Goal: Task Accomplishment & Management: Manage account settings

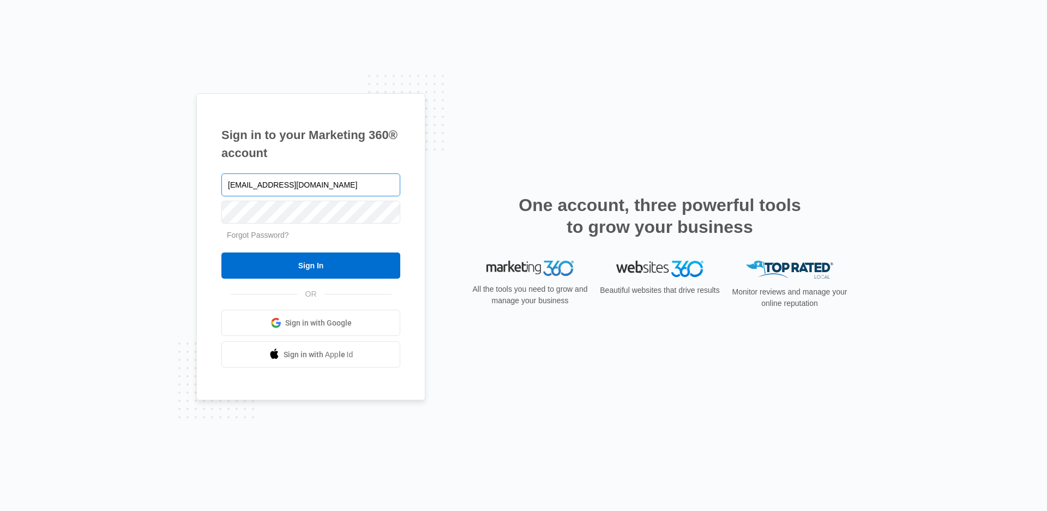
type input "admin@blueheronrealty.com"
click at [311, 273] on input "Sign In" at bounding box center [310, 265] width 179 height 26
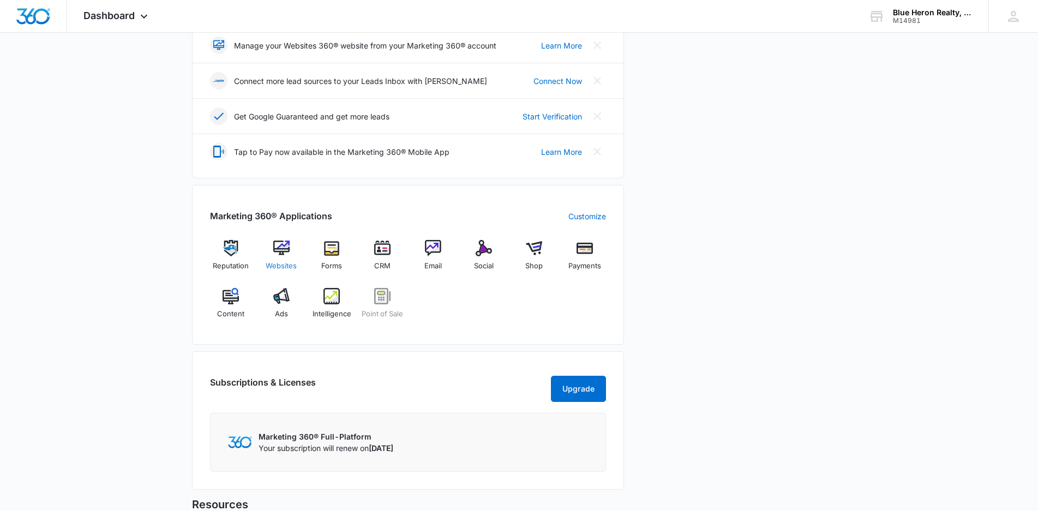
scroll to position [273, 0]
click at [382, 249] on img at bounding box center [382, 247] width 16 height 16
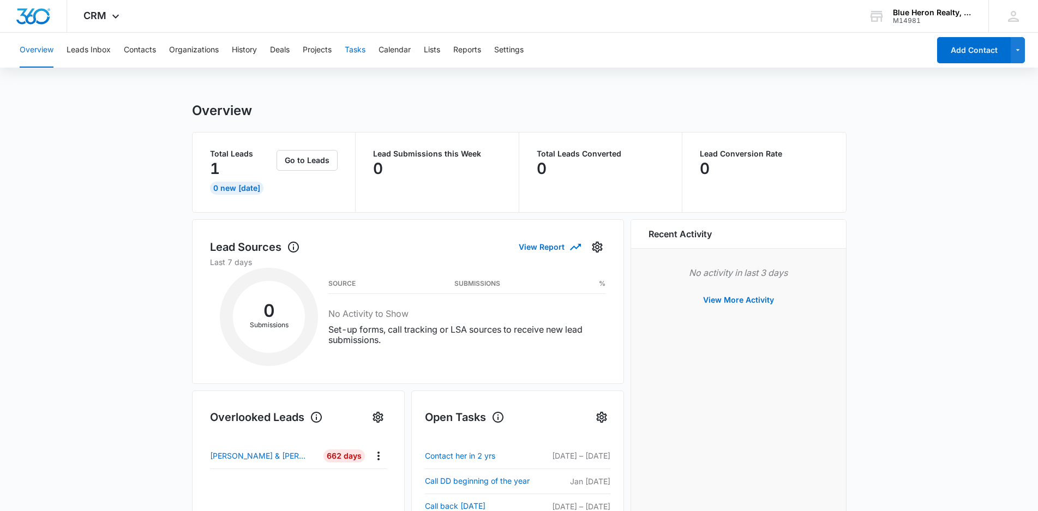
click at [359, 51] on button "Tasks" at bounding box center [355, 50] width 21 height 35
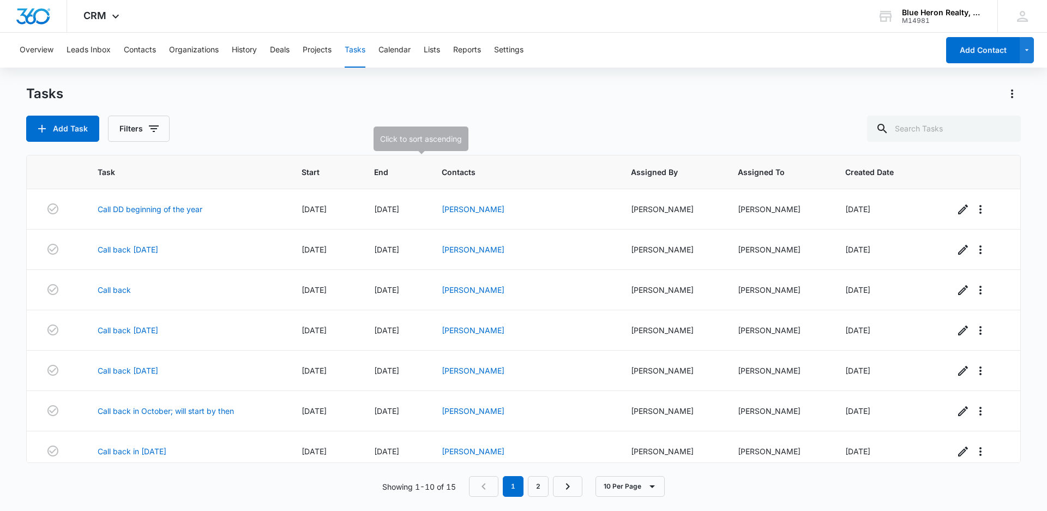
click at [404, 178] on th "End" at bounding box center [395, 172] width 68 height 34
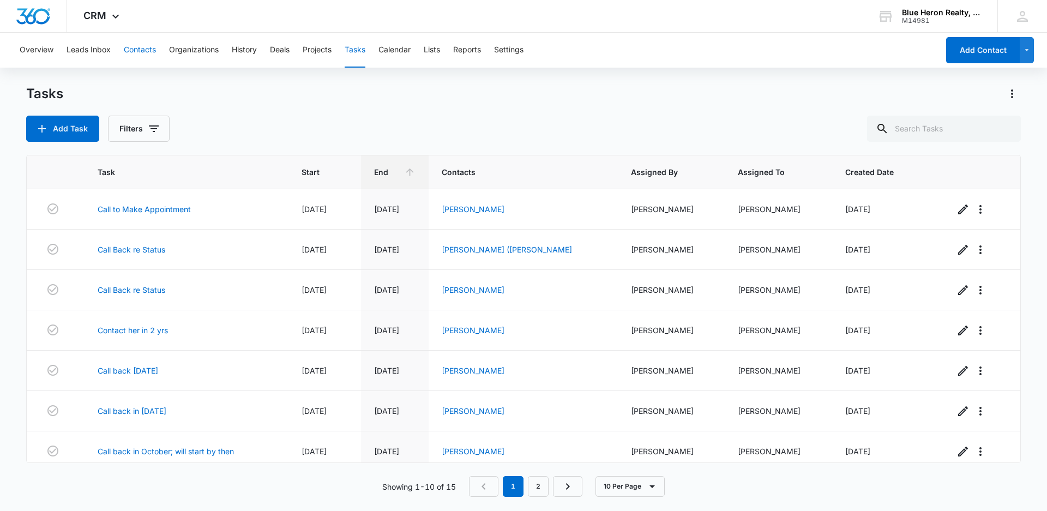
click at [129, 49] on button "Contacts" at bounding box center [140, 50] width 32 height 35
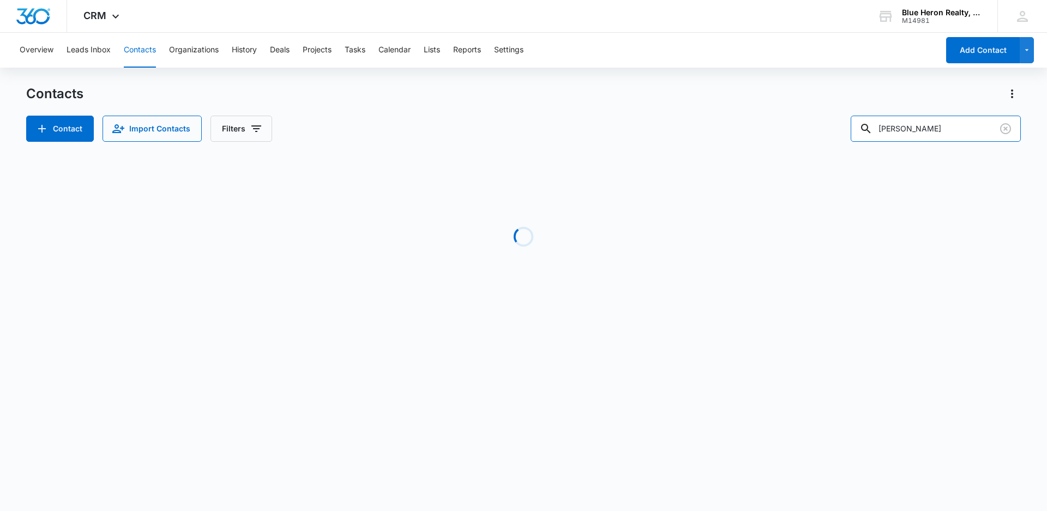
drag, startPoint x: 943, startPoint y: 120, endPoint x: 855, endPoint y: 121, distance: 87.2
click at [855, 121] on div "Contact Import Contacts Filters Emil Kuzel" at bounding box center [523, 129] width 994 height 26
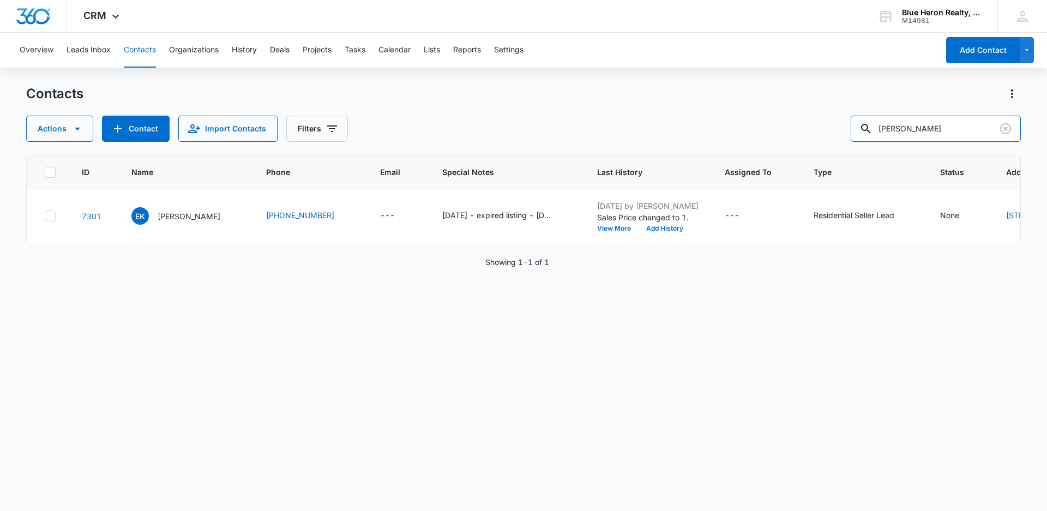
type input "Marilyn M. Moore"
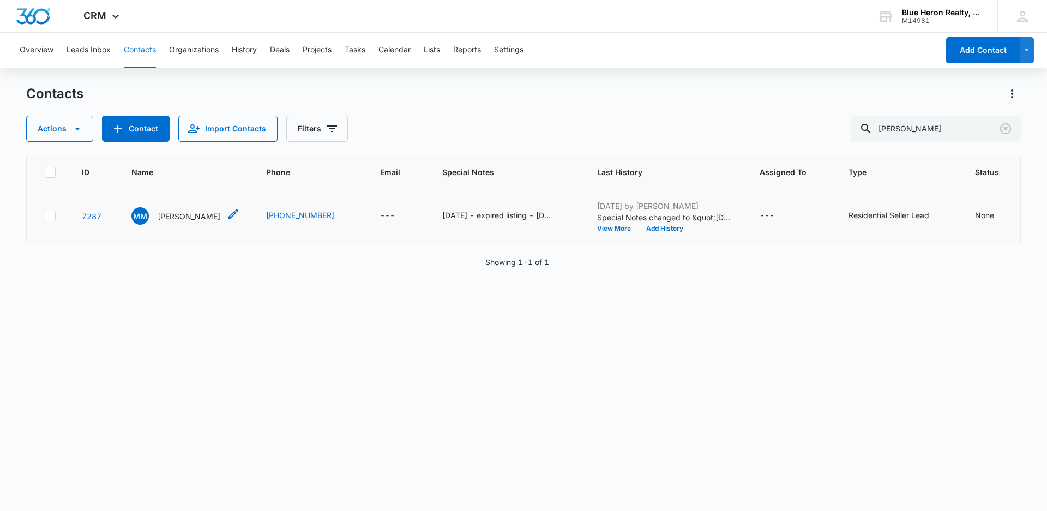
click at [165, 222] on p "Marilyn M. Moore" at bounding box center [189, 215] width 63 height 11
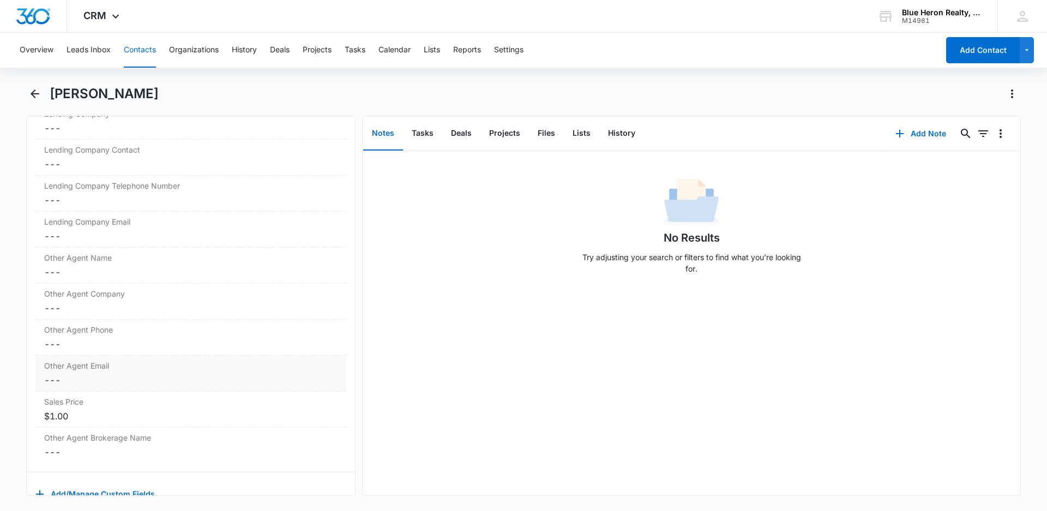
scroll to position [1149, 0]
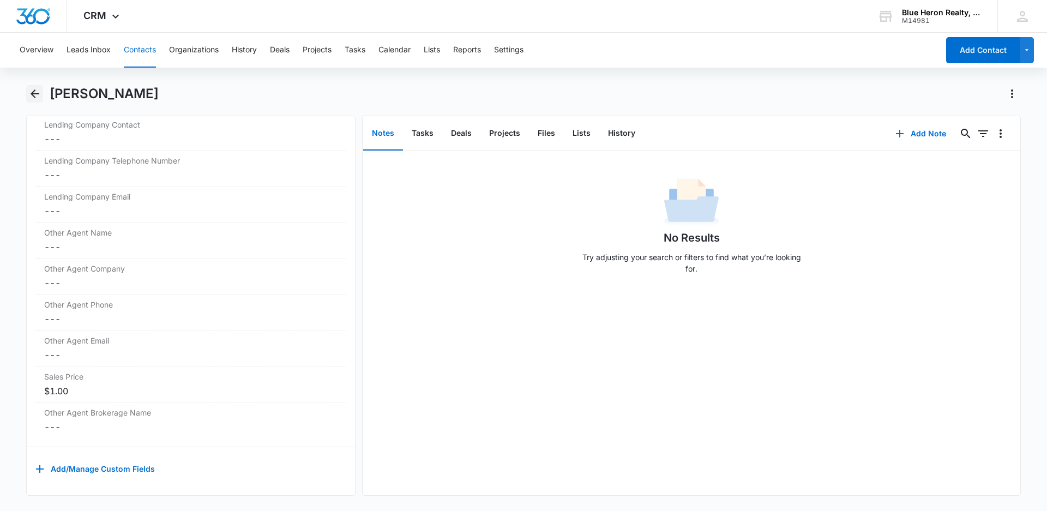
click at [33, 92] on icon "Back" at bounding box center [35, 93] width 9 height 9
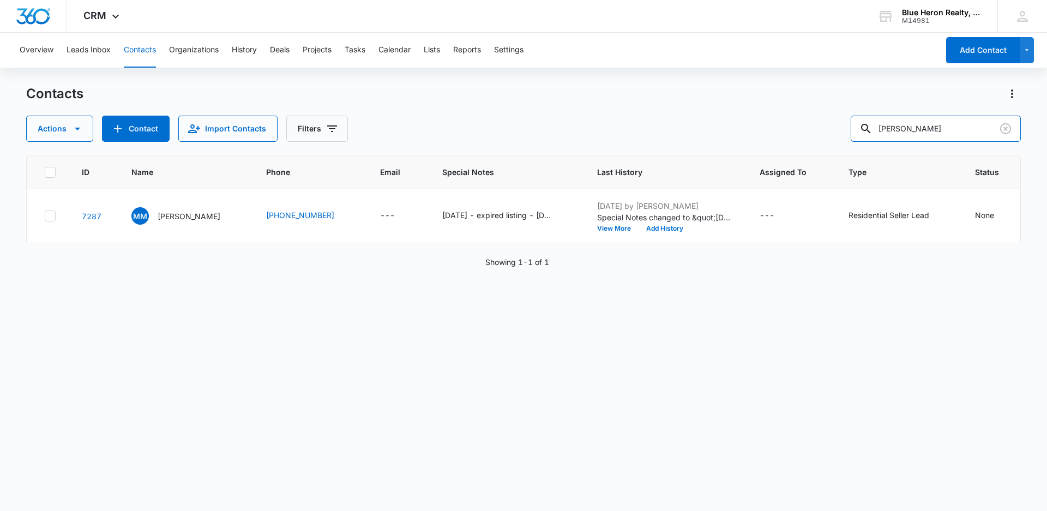
drag, startPoint x: 956, startPoint y: 125, endPoint x: 831, endPoint y: 119, distance: 125.0
click at [831, 119] on div "Actions Contact Import Contacts Filters Marilyn M. Moore" at bounding box center [523, 129] width 994 height 26
type input "Christopher A. Currier"
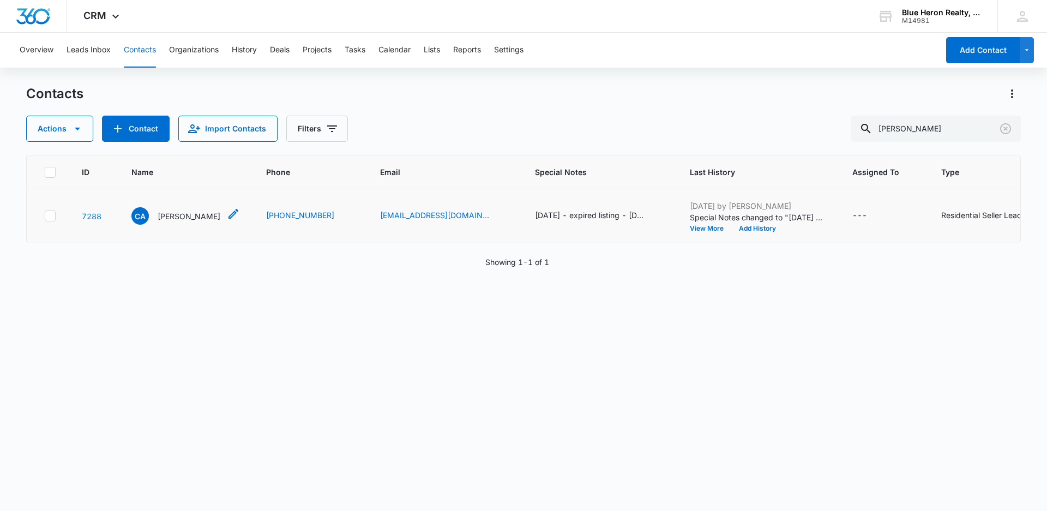
click at [167, 222] on p "Christopher A. Currier" at bounding box center [189, 215] width 63 height 11
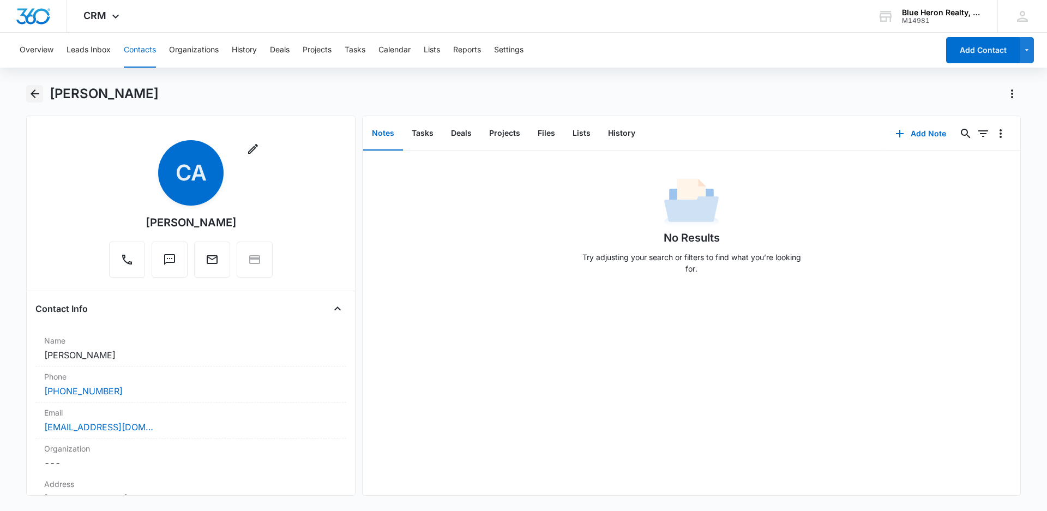
click at [34, 94] on icon "Back" at bounding box center [35, 93] width 9 height 9
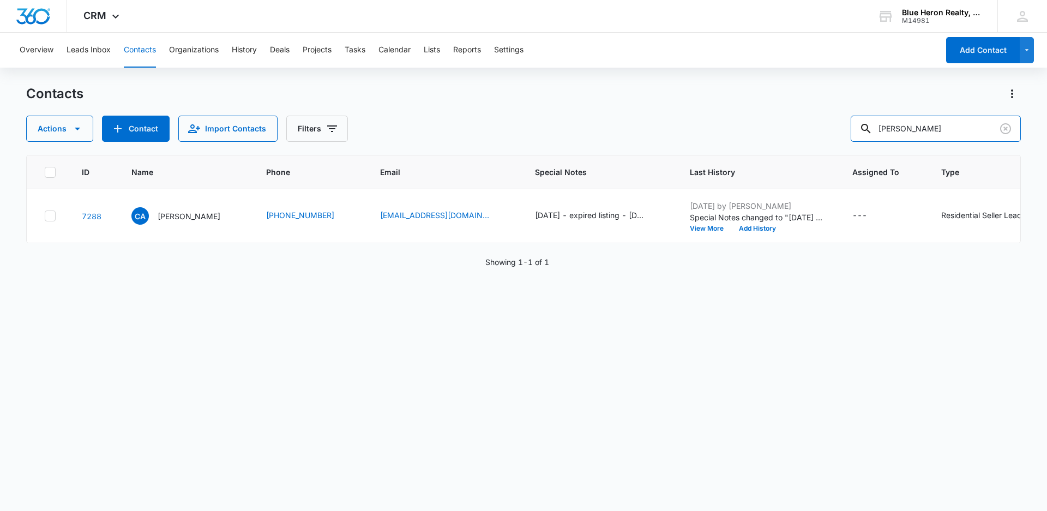
drag, startPoint x: 970, startPoint y: 129, endPoint x: 782, endPoint y: 145, distance: 188.2
click at [795, 149] on div "Contacts Actions Contact Import Contacts Filters Christopher A. Currier ID Name…" at bounding box center [523, 297] width 994 height 425
type input "Jinal A. Patel"
click at [574, 221] on div "8/29/2025 - expired listing - 8/2/25 - Property Address: 208B Park Central Ter,…" at bounding box center [589, 214] width 109 height 11
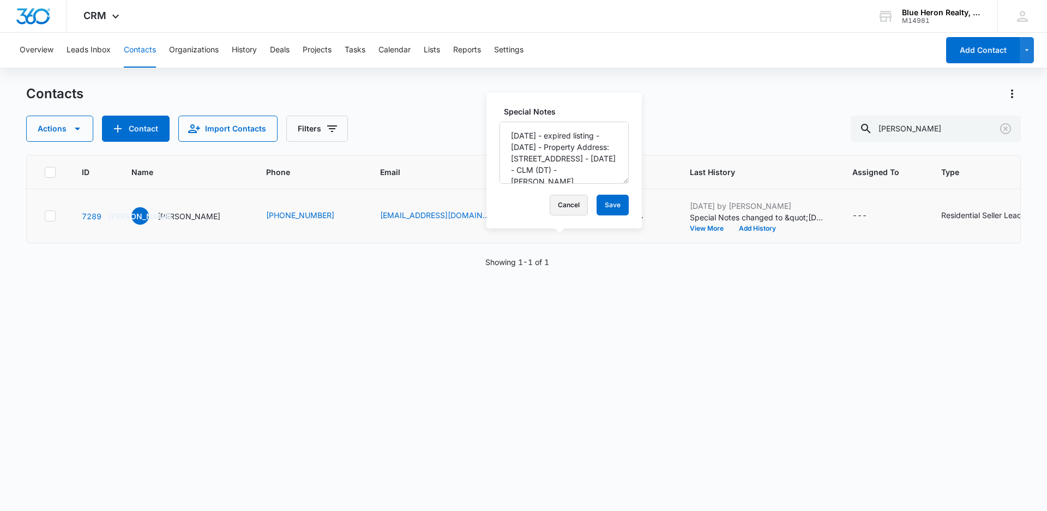
drag, startPoint x: 559, startPoint y: 209, endPoint x: 724, endPoint y: 270, distance: 176.1
click at [559, 209] on button "Cancel" at bounding box center [569, 205] width 38 height 21
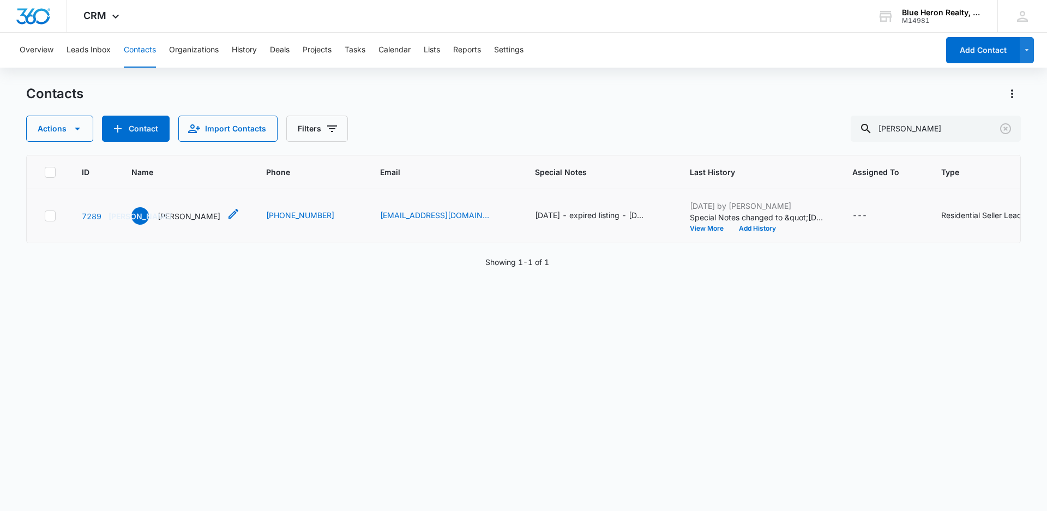
click at [177, 222] on p "Jinal A. Patel" at bounding box center [189, 215] width 63 height 11
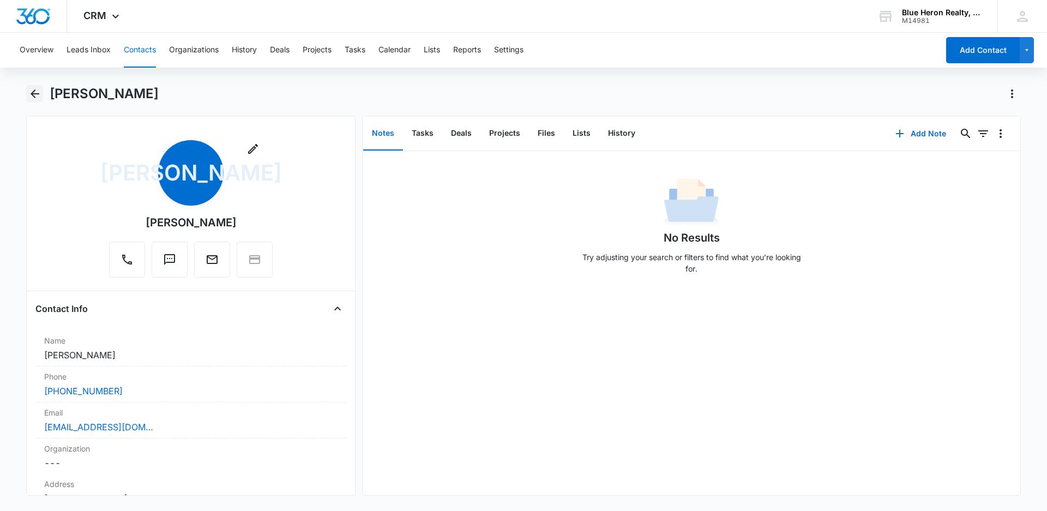
click at [32, 95] on icon "Back" at bounding box center [35, 93] width 9 height 9
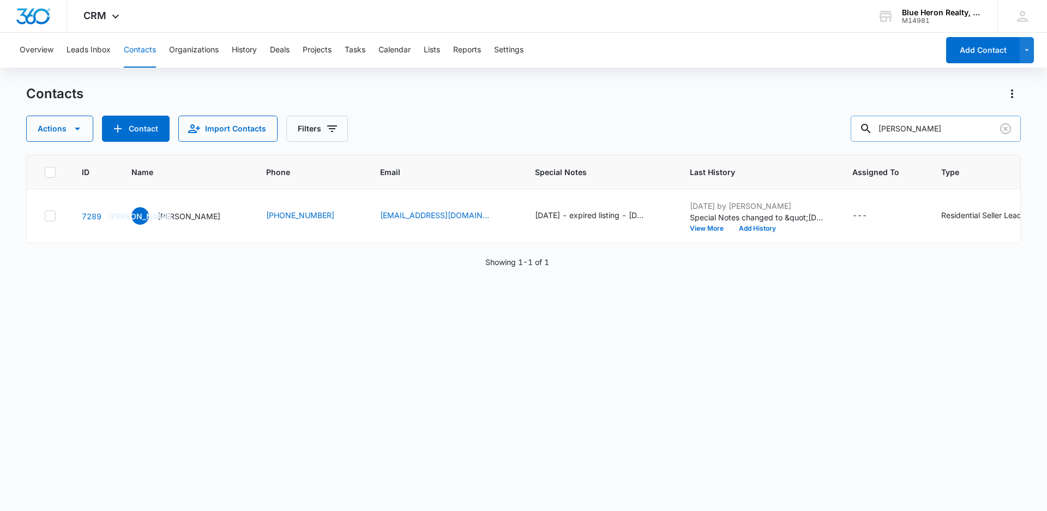
drag, startPoint x: 961, startPoint y: 126, endPoint x: 876, endPoint y: 140, distance: 86.1
click at [876, 140] on div "Jinal A. Patel" at bounding box center [936, 129] width 170 height 26
type input "Diana A. cortez"
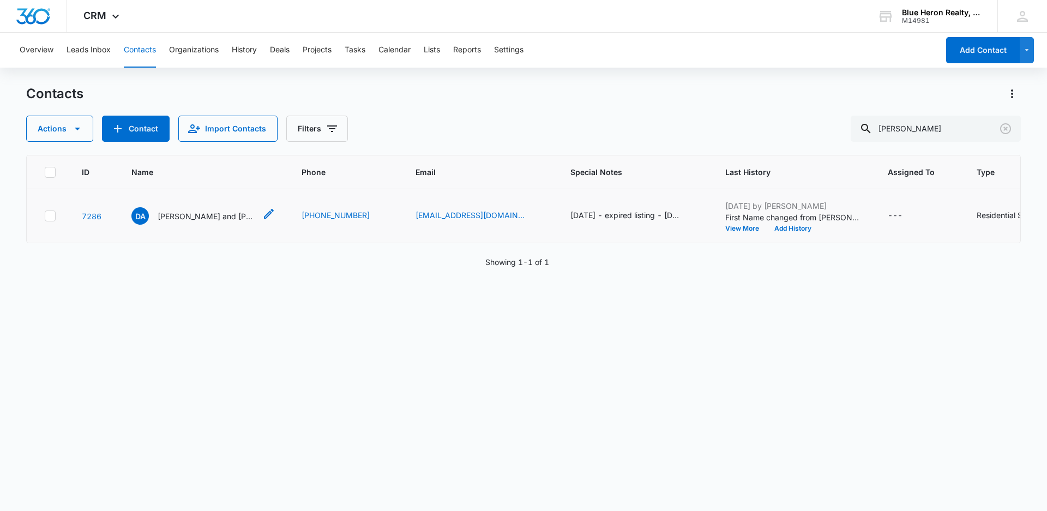
click at [216, 222] on p "Diana A. and Omar Cortez" at bounding box center [207, 215] width 98 height 11
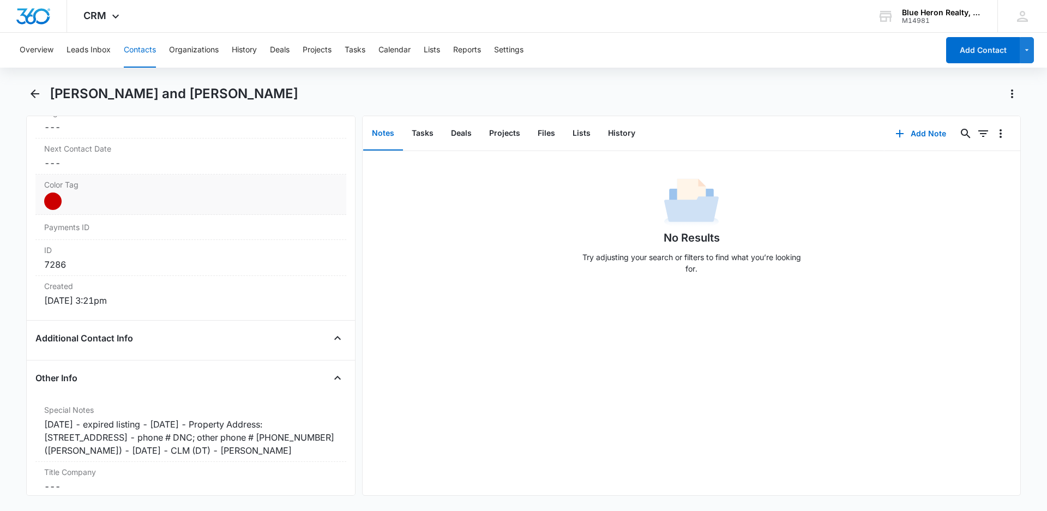
scroll to position [654, 0]
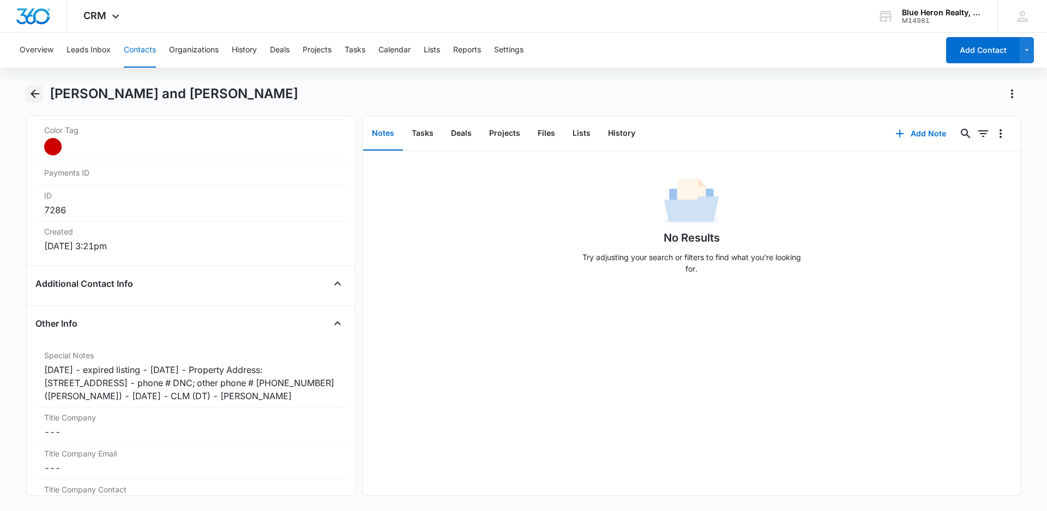
click at [32, 94] on icon "Back" at bounding box center [35, 93] width 9 height 9
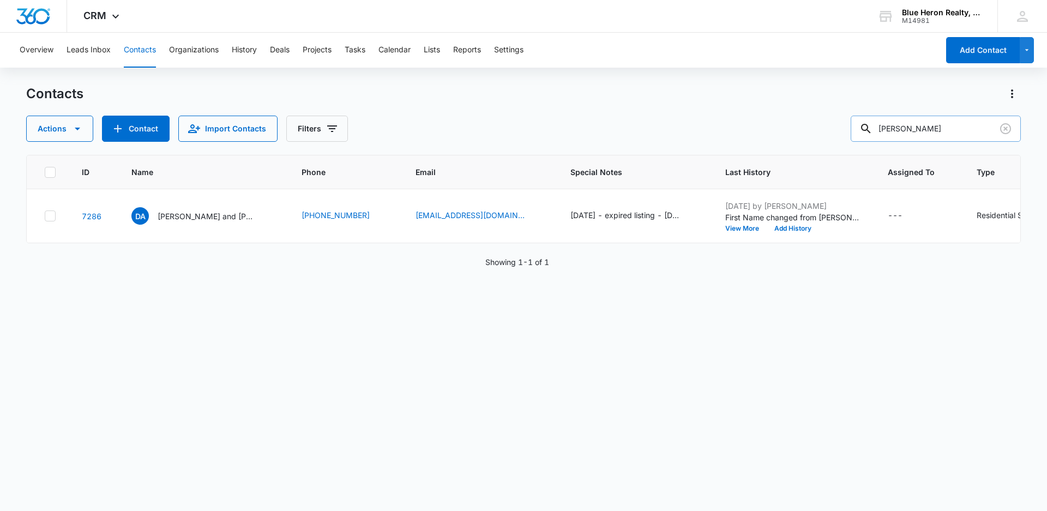
drag, startPoint x: 925, startPoint y: 124, endPoint x: 865, endPoint y: 129, distance: 60.7
click at [865, 129] on input "Diana A. cortez" at bounding box center [936, 129] width 170 height 26
type input "[PERSON_NAME]"
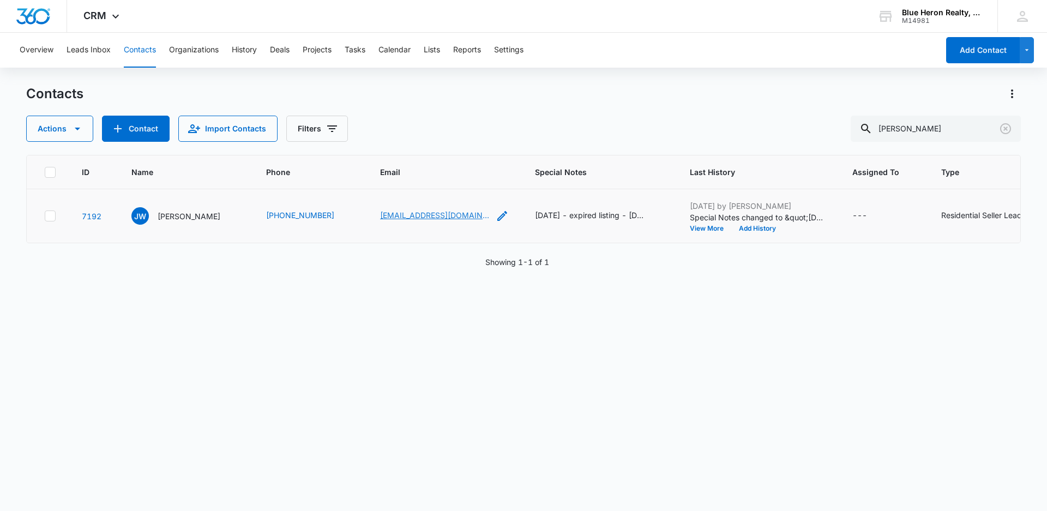
click at [406, 221] on link "masihpaull@gmail.com" at bounding box center [434, 214] width 109 height 11
click at [171, 222] on p "[PERSON_NAME]" at bounding box center [189, 215] width 63 height 11
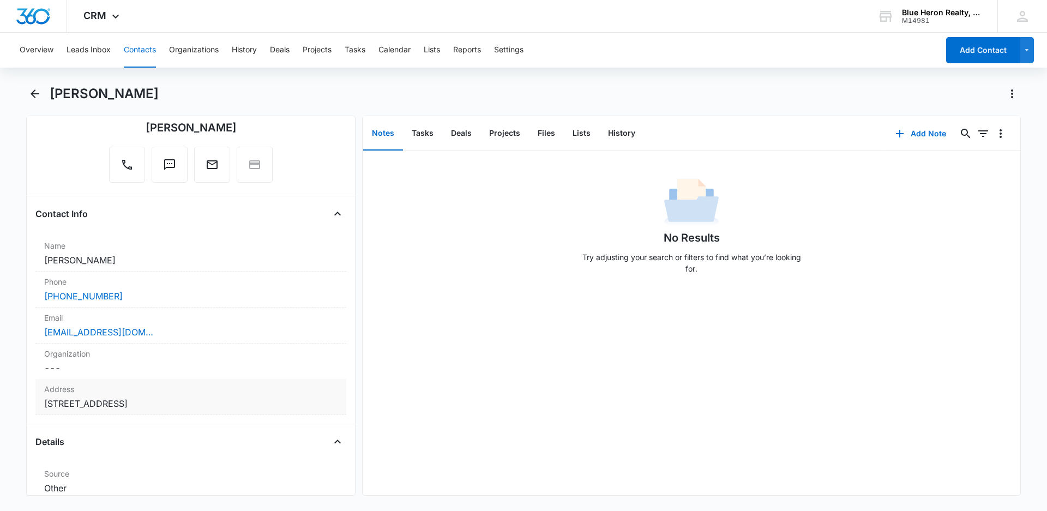
scroll to position [109, 0]
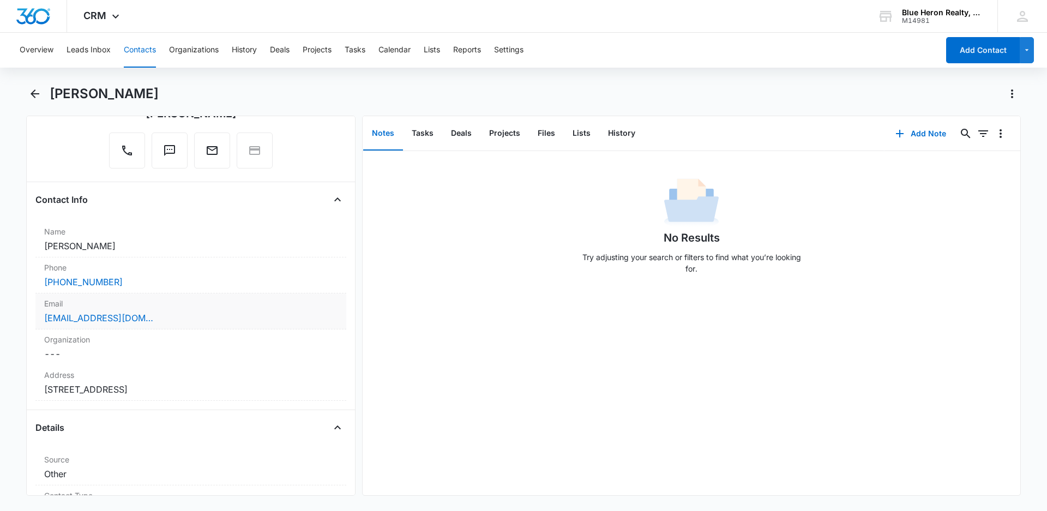
click at [160, 311] on div "Email Cancel Save Changes masihpaull@gmail.com" at bounding box center [190, 311] width 311 height 36
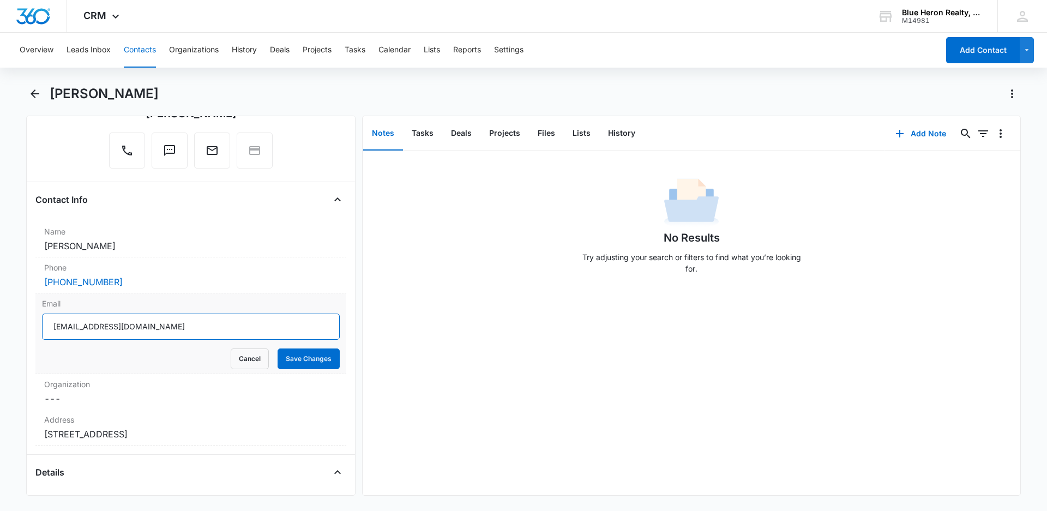
click at [151, 328] on input "masihpaull@gmail.com" at bounding box center [191, 327] width 298 height 26
type input "masihpaul1@gmail.com"
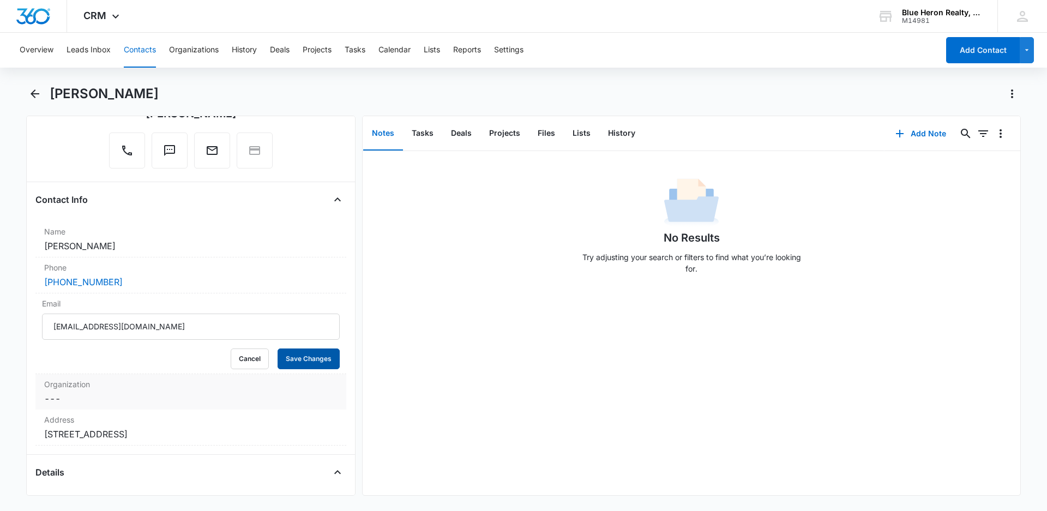
drag, startPoint x: 300, startPoint y: 365, endPoint x: 292, endPoint y: 394, distance: 30.2
click at [300, 364] on button "Save Changes" at bounding box center [309, 358] width 62 height 21
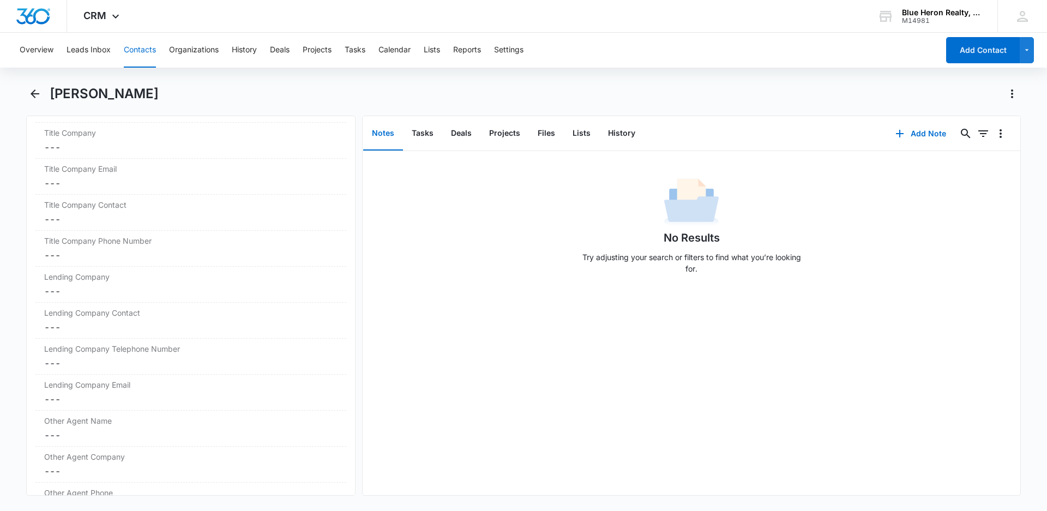
scroll to position [929, 0]
click at [38, 93] on icon "Back" at bounding box center [35, 93] width 9 height 9
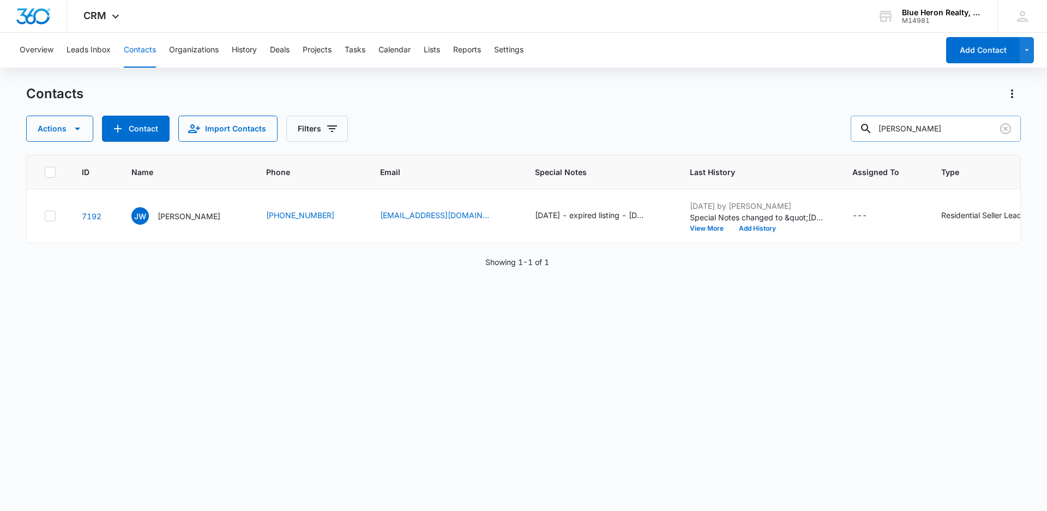
drag, startPoint x: 957, startPoint y: 126, endPoint x: 865, endPoint y: 123, distance: 92.7
click at [866, 125] on input "[PERSON_NAME]" at bounding box center [936, 129] width 170 height 26
type input "Enas F. Qutob"
click at [167, 222] on p "Enas F. Qutob" at bounding box center [189, 215] width 63 height 11
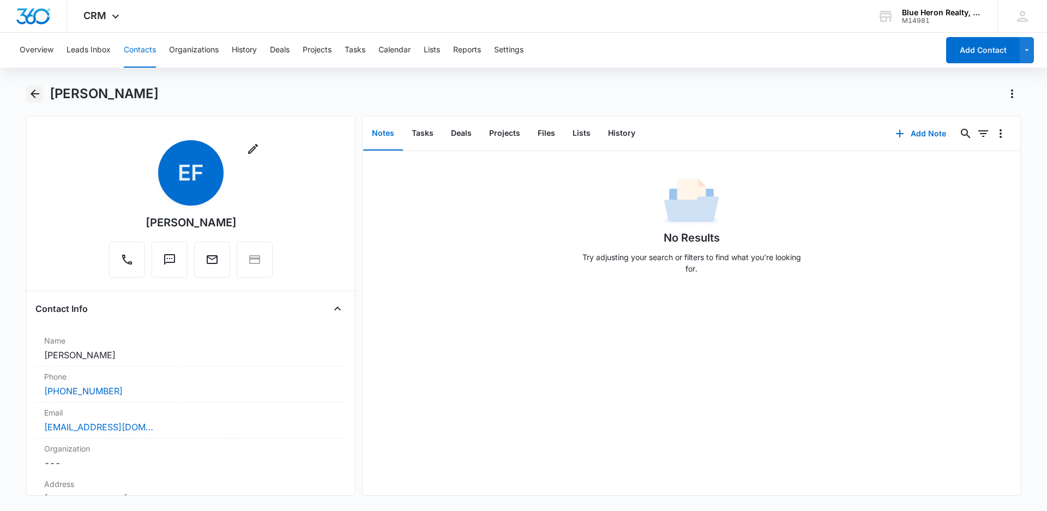
click at [37, 93] on icon "Back" at bounding box center [34, 93] width 13 height 13
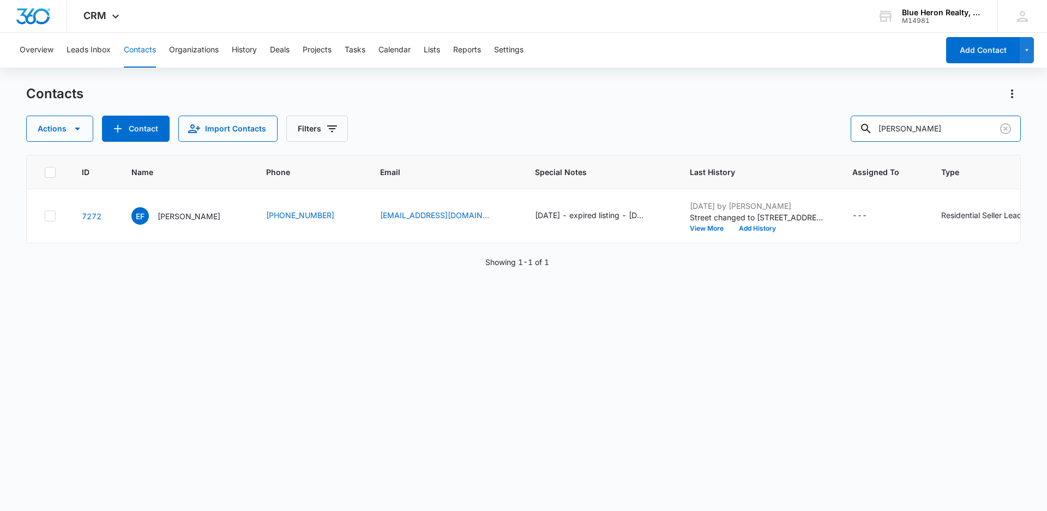
drag, startPoint x: 876, startPoint y: 125, endPoint x: 759, endPoint y: 149, distance: 119.2
click at [759, 149] on div "Contacts Actions Contact Import Contacts Filters Enas F. Qutob ID Name Phone Em…" at bounding box center [523, 297] width 994 height 425
type input "E"
type input "D"
type input "Serdar Kizilcan"
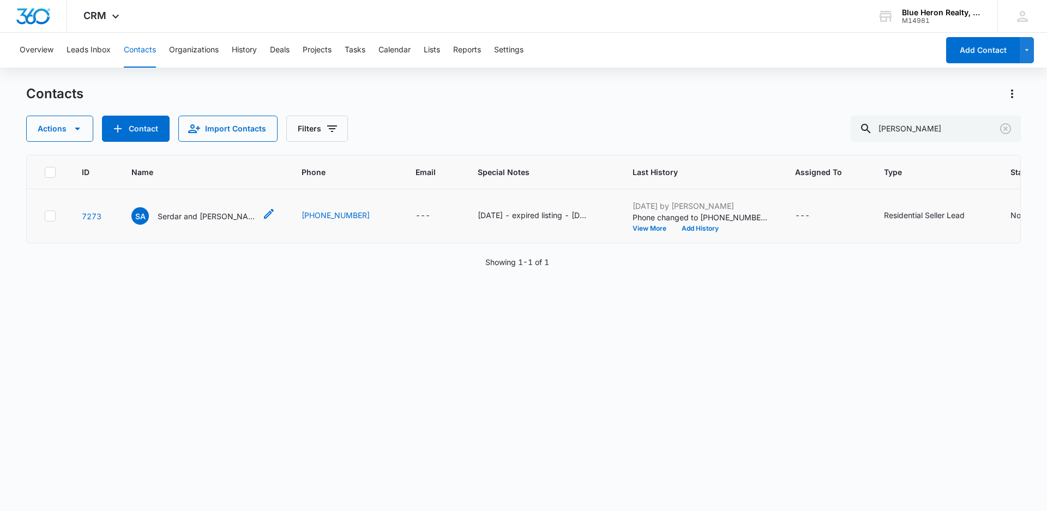
click at [190, 222] on p "Serdar and Berke Kizilcan" at bounding box center [207, 215] width 98 height 11
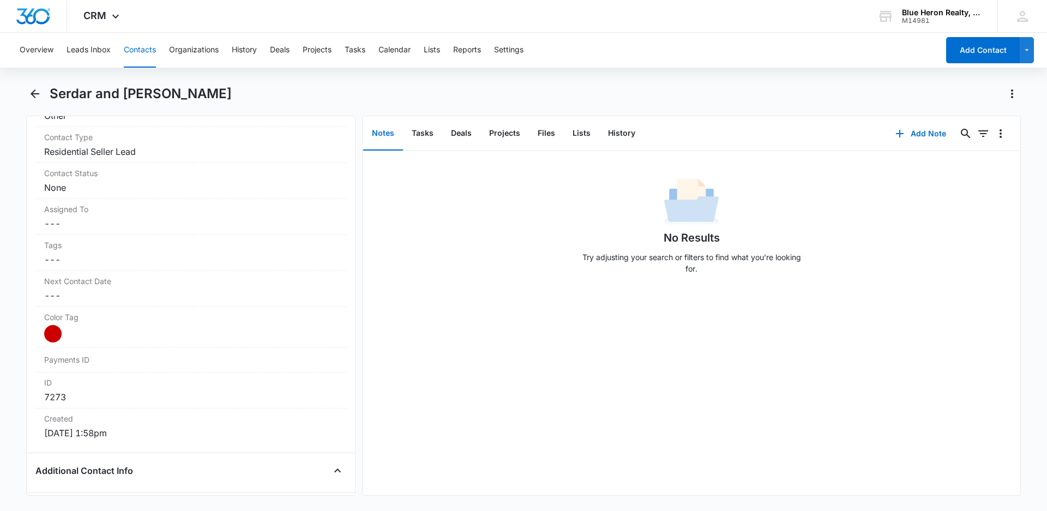
scroll to position [384, 0]
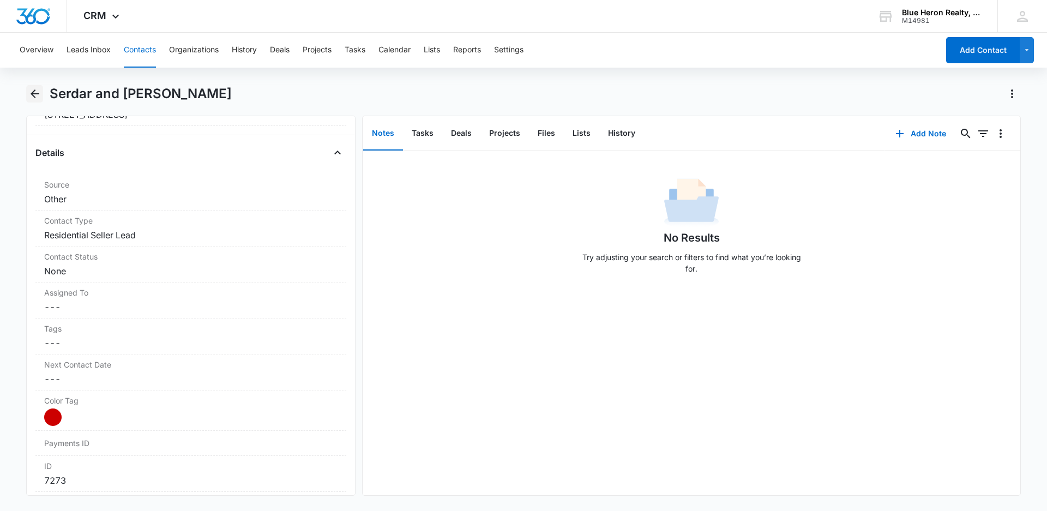
click at [35, 95] on icon "Back" at bounding box center [34, 93] width 13 height 13
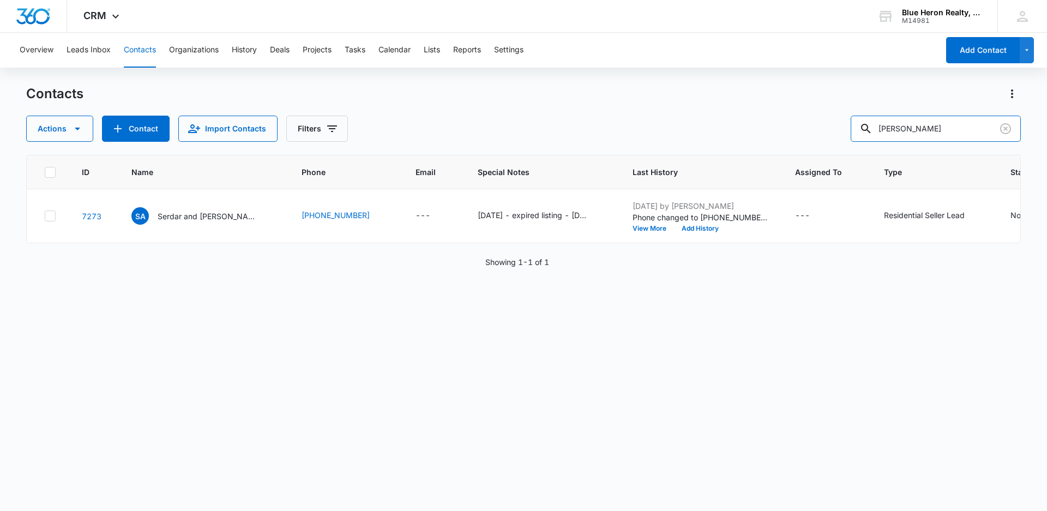
drag, startPoint x: 957, startPoint y: 126, endPoint x: 859, endPoint y: 141, distance: 99.2
click at [859, 141] on div "Actions Contact Import Contacts Filters Serdar Kizilcan" at bounding box center [523, 129] width 994 height 26
type input "Patricia & Rihard E. Vatter"
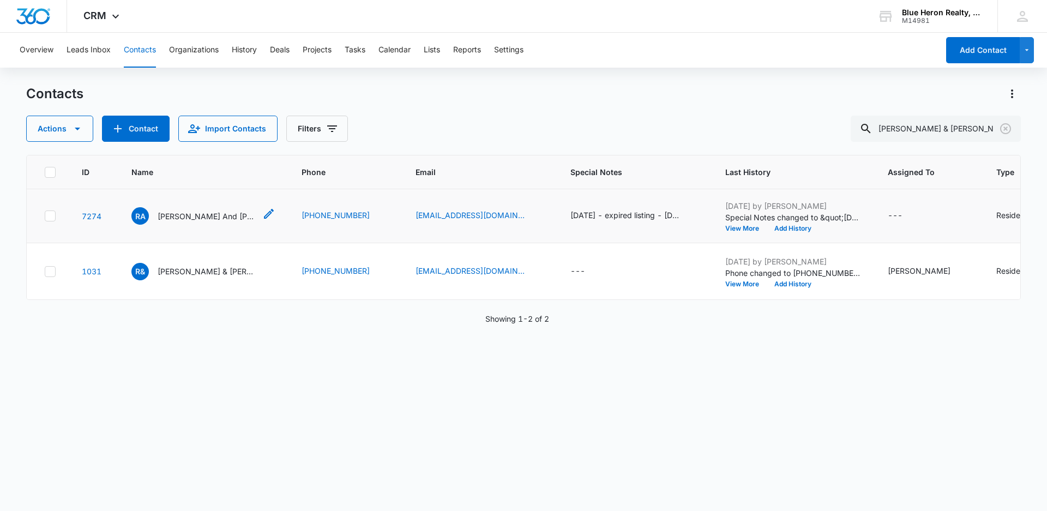
click at [194, 222] on p "Richard And Patricia Vattrer" at bounding box center [207, 215] width 98 height 11
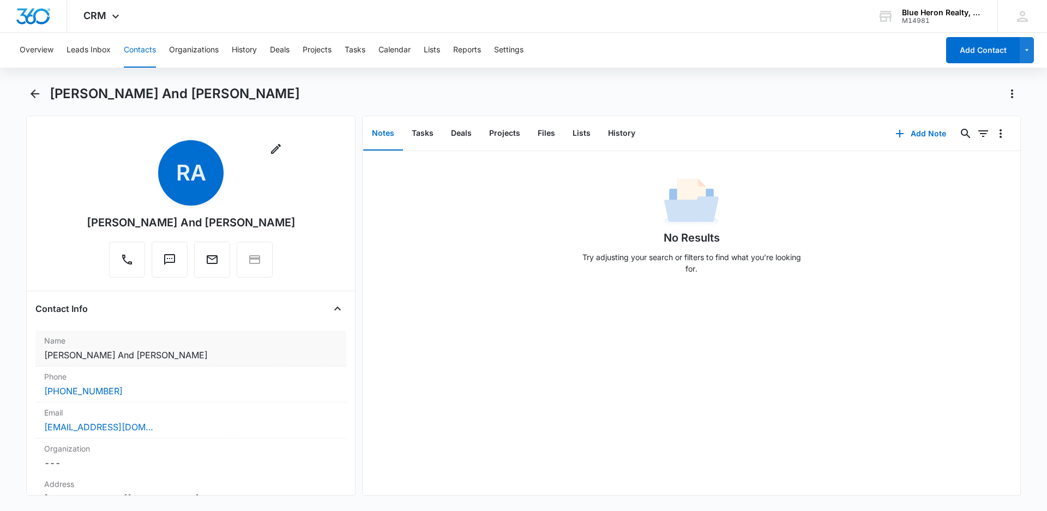
click at [198, 356] on dd "Cancel Save Changes Richard And Patricia Vattrer" at bounding box center [190, 354] width 293 height 13
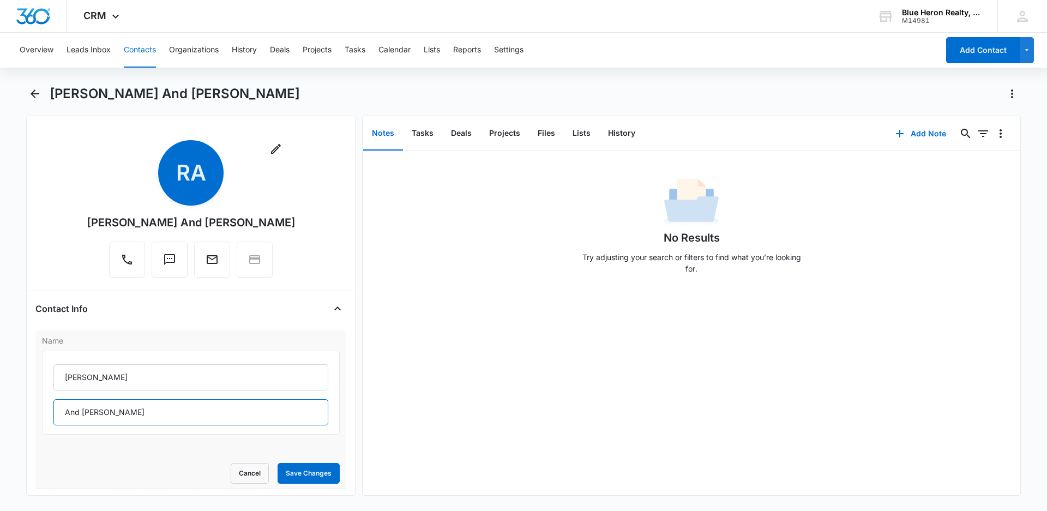
click at [148, 412] on input "And Patricia Vattrer" at bounding box center [190, 412] width 275 height 26
type input "And Patricia Vatter III"
click at [306, 474] on button "Save Changes" at bounding box center [309, 473] width 62 height 21
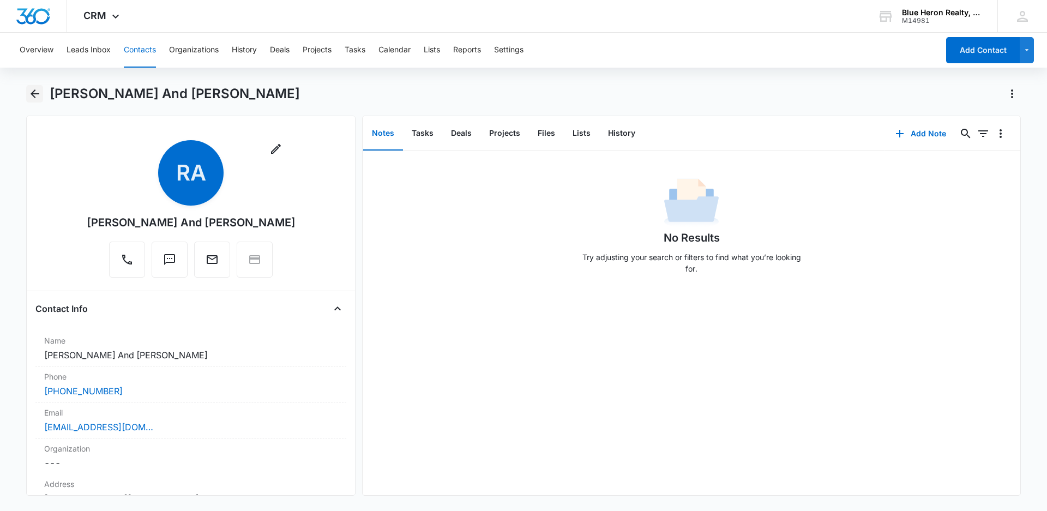
click at [34, 96] on icon "Back" at bounding box center [34, 93] width 13 height 13
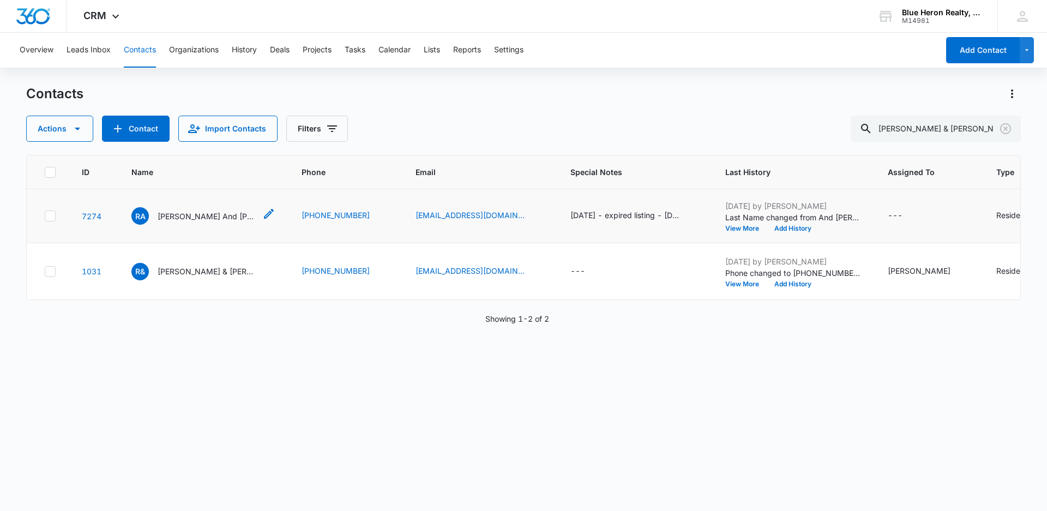
click at [178, 222] on p "[PERSON_NAME] And [PERSON_NAME]" at bounding box center [207, 215] width 98 height 11
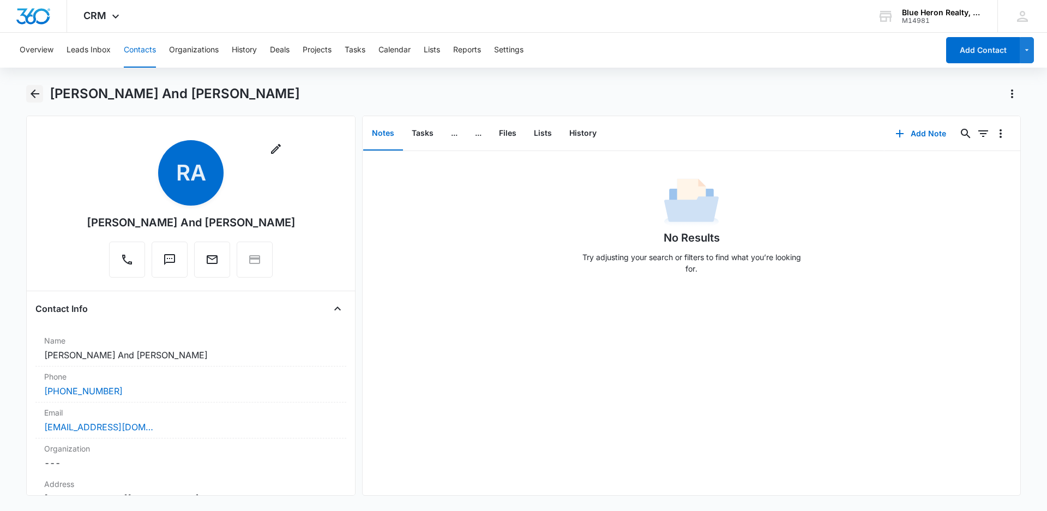
click at [32, 91] on icon "Back" at bounding box center [34, 93] width 13 height 13
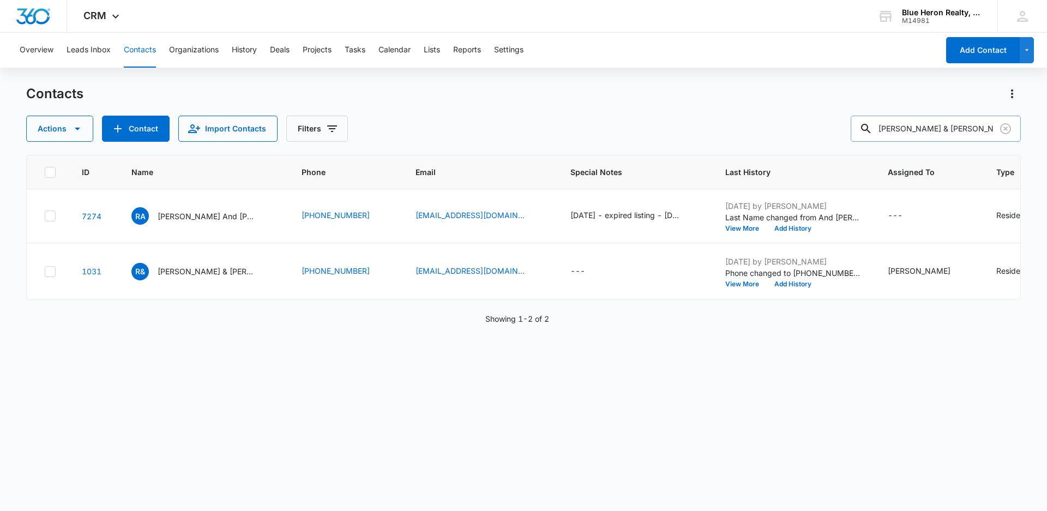
drag, startPoint x: 983, startPoint y: 127, endPoint x: 874, endPoint y: 127, distance: 108.5
click at [876, 128] on div "Patricia & Rihard E. Vatter" at bounding box center [936, 129] width 170 height 26
type input "Ivus Trust"
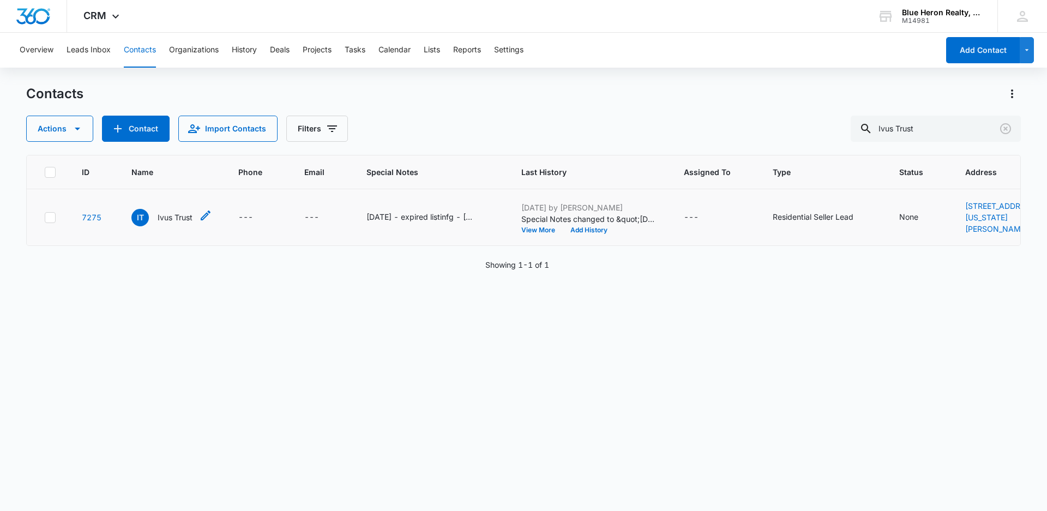
click at [165, 223] on p "Ivus Trust" at bounding box center [175, 217] width 35 height 11
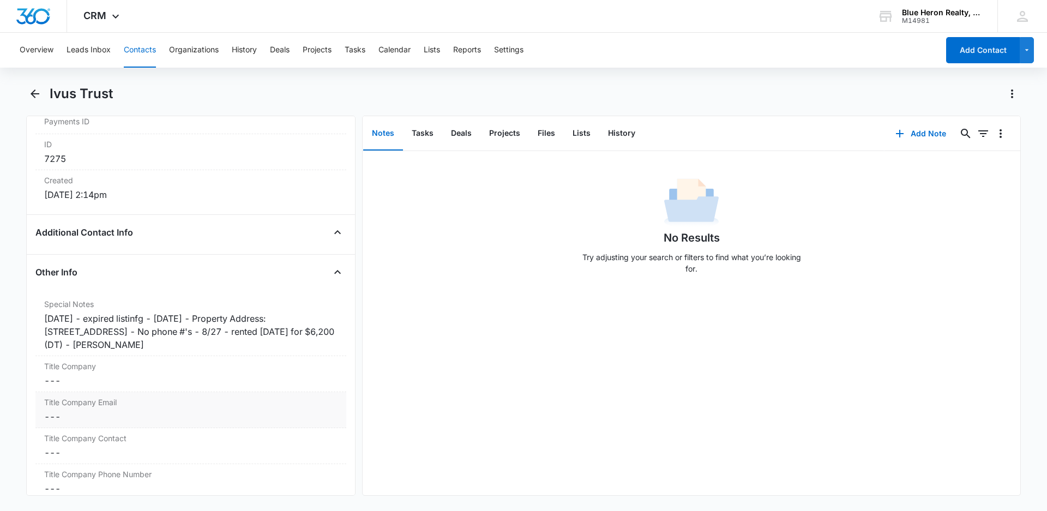
scroll to position [718, 0]
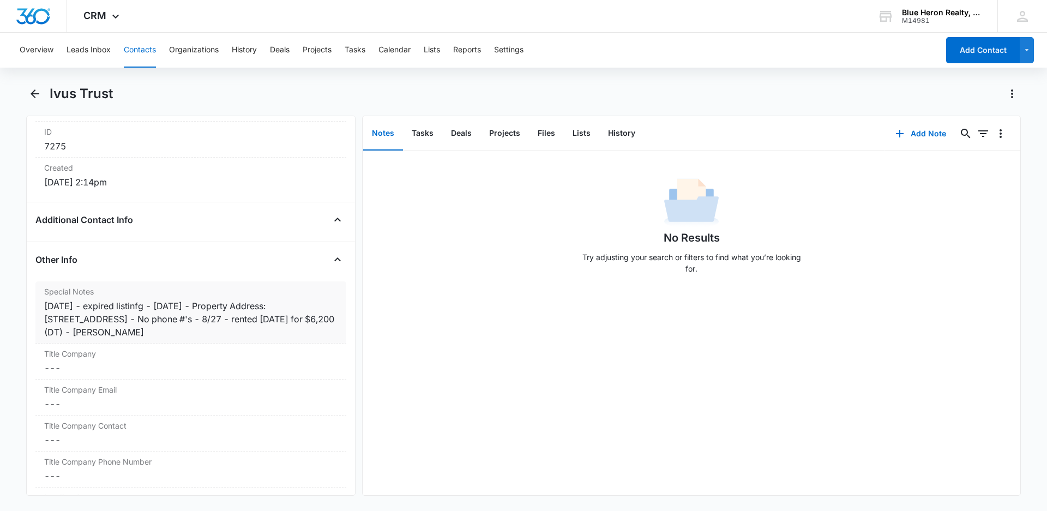
click at [162, 308] on div "8/29/2025 - expired listinfg - 8/1/25 - Property Address: 1650 Silver Hill Dr,A…" at bounding box center [190, 318] width 293 height 39
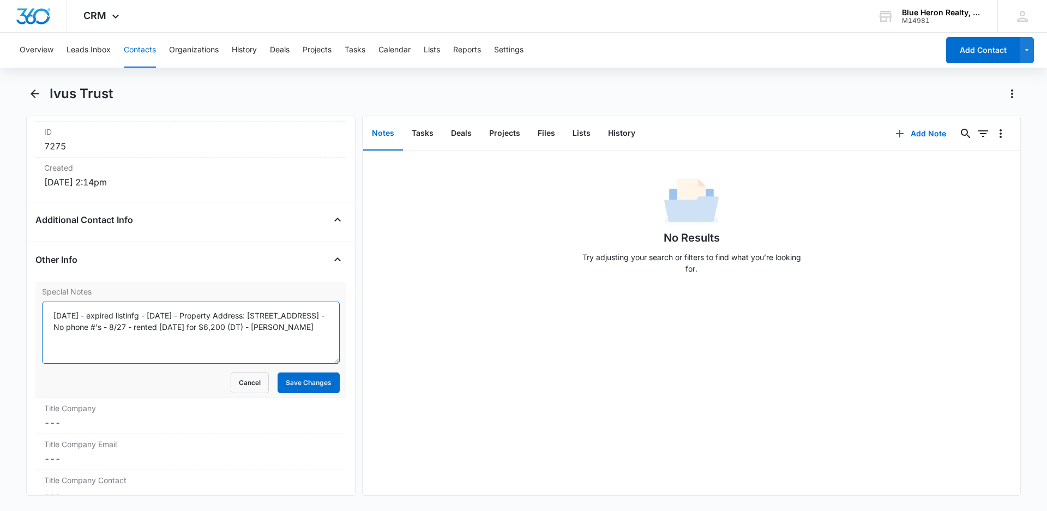
click at [154, 315] on textarea "8/29/2025 - expired listinfg - 8/1/25 - Property Address: 1650 Silver Hill Dr,A…" at bounding box center [191, 333] width 298 height 62
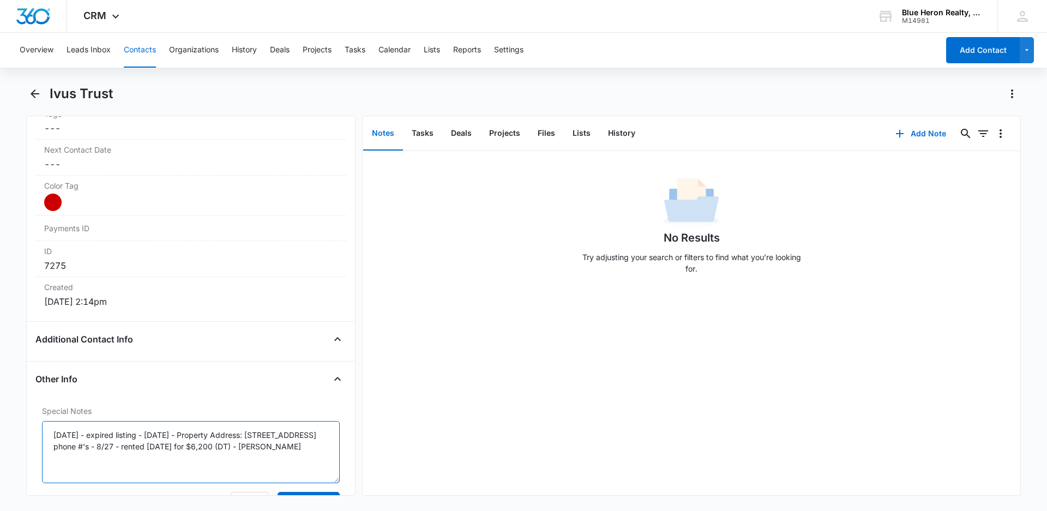
scroll to position [664, 0]
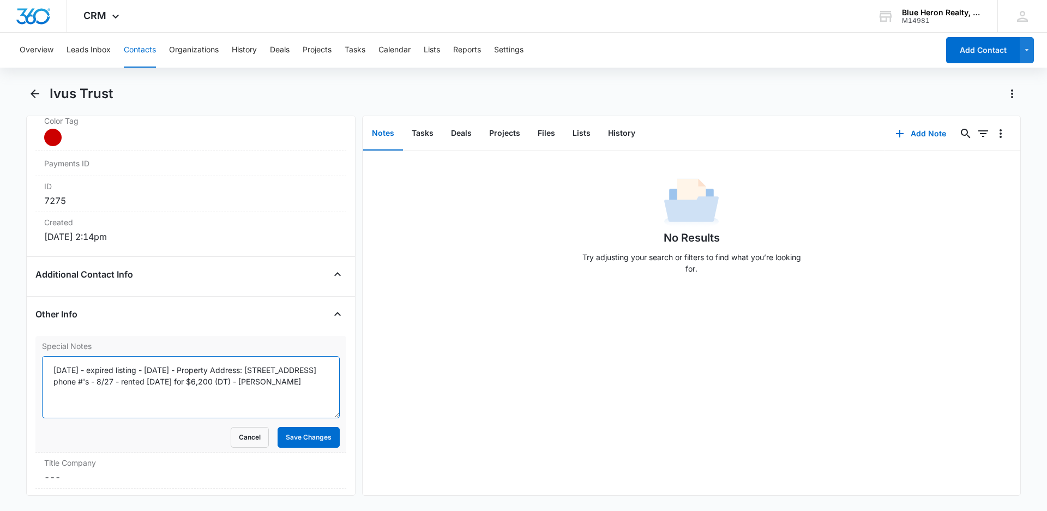
click at [65, 381] on textarea "8/29/2025 - expired listing - 8/1/25 - Property Address: 1650 Silver Hill Dr,Ap…" at bounding box center [191, 387] width 298 height 62
click at [135, 381] on textarea "8/29/2025 - expired listing - 8/1/25 - Property Address: 1650 Silver Hill Dr, A…" at bounding box center [191, 387] width 298 height 62
type textarea "8/29/2025 - expired listing - 8/1/25 - Property Address: 1650 Silver Hill Dr, A…"
click at [280, 440] on button "Save Changes" at bounding box center [309, 437] width 62 height 21
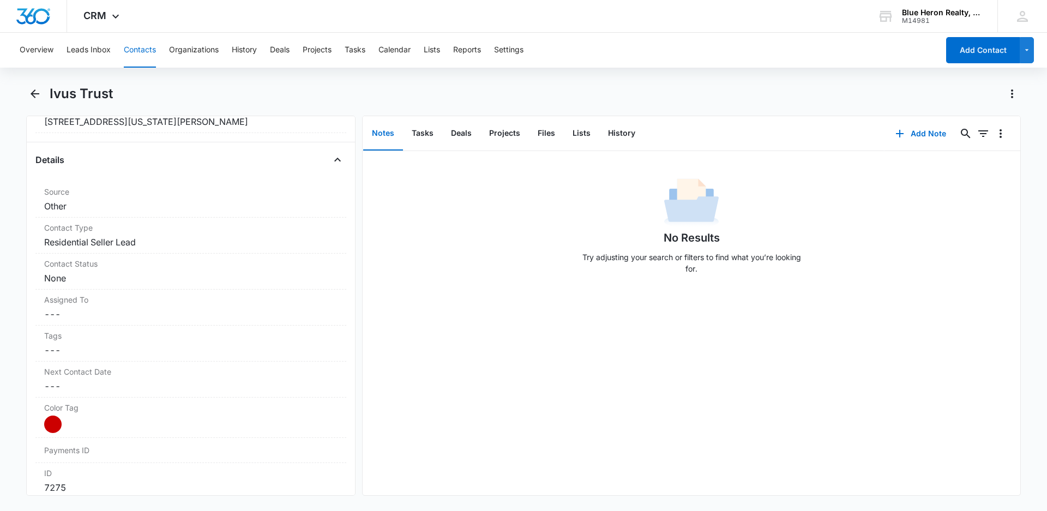
scroll to position [0, 0]
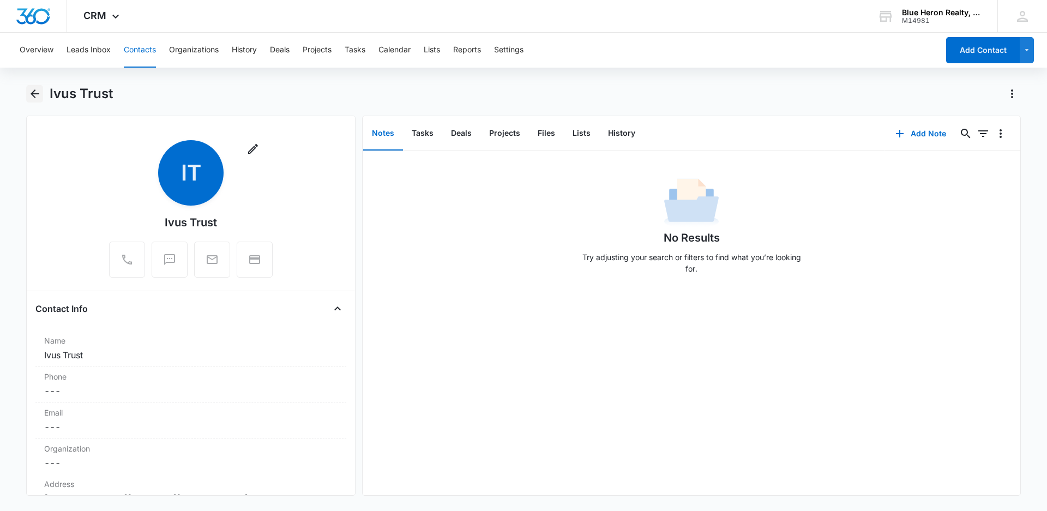
click at [30, 93] on icon "Back" at bounding box center [34, 93] width 13 height 13
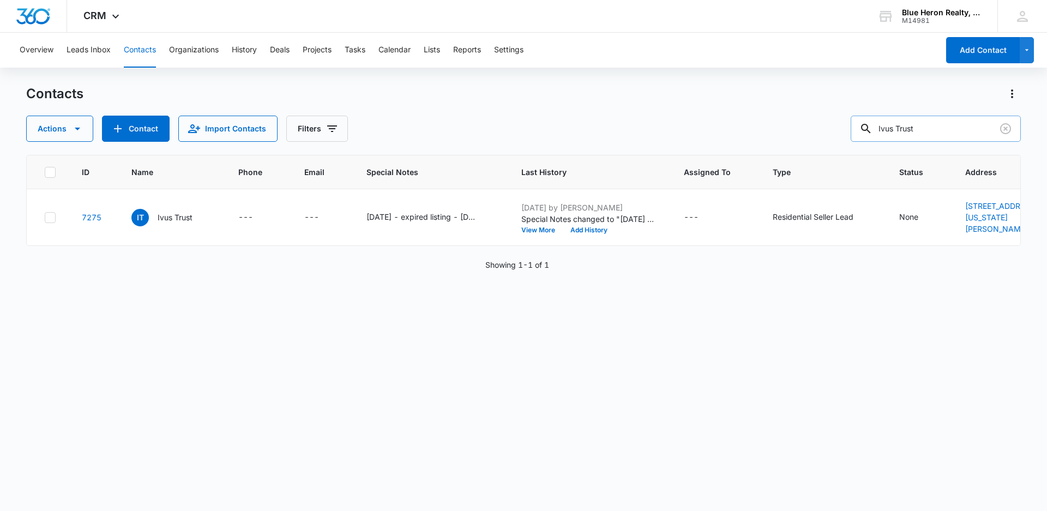
drag, startPoint x: 954, startPoint y: 129, endPoint x: 863, endPoint y: 136, distance: 91.3
click at [863, 136] on input "Ivus Trust" at bounding box center [936, 129] width 170 height 26
type input "[PERSON_NAME]"
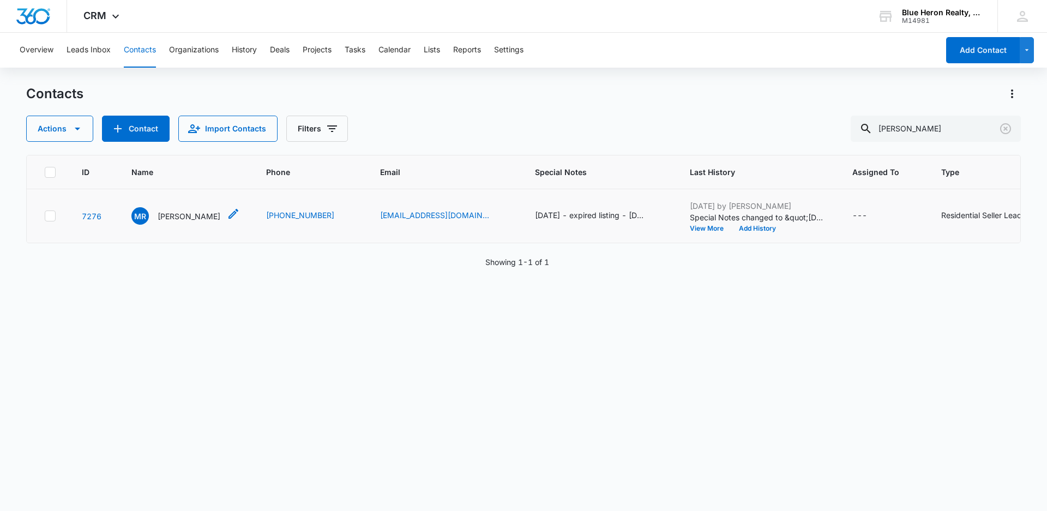
click at [201, 222] on p "[PERSON_NAME]" at bounding box center [189, 215] width 63 height 11
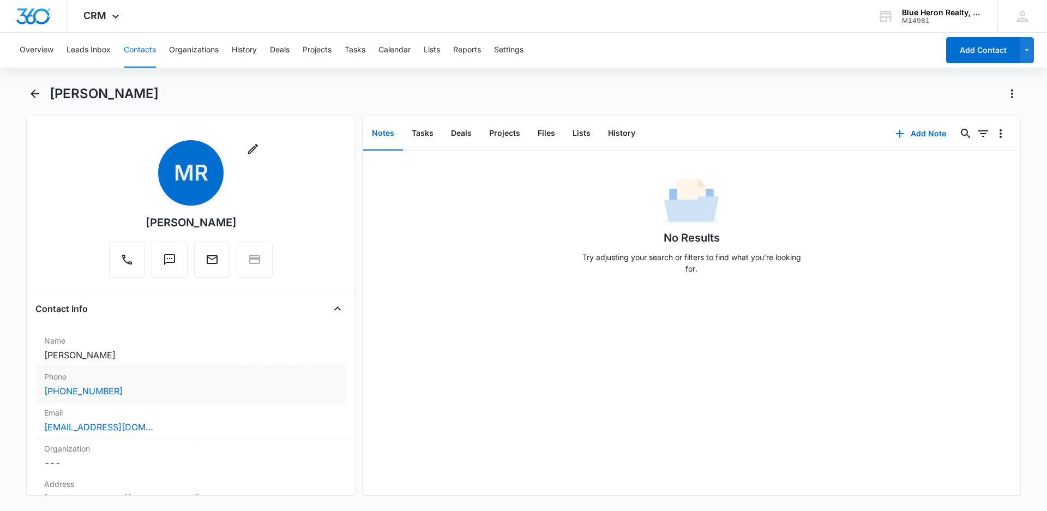
click at [143, 391] on div "(540) 295-2521" at bounding box center [190, 390] width 293 height 13
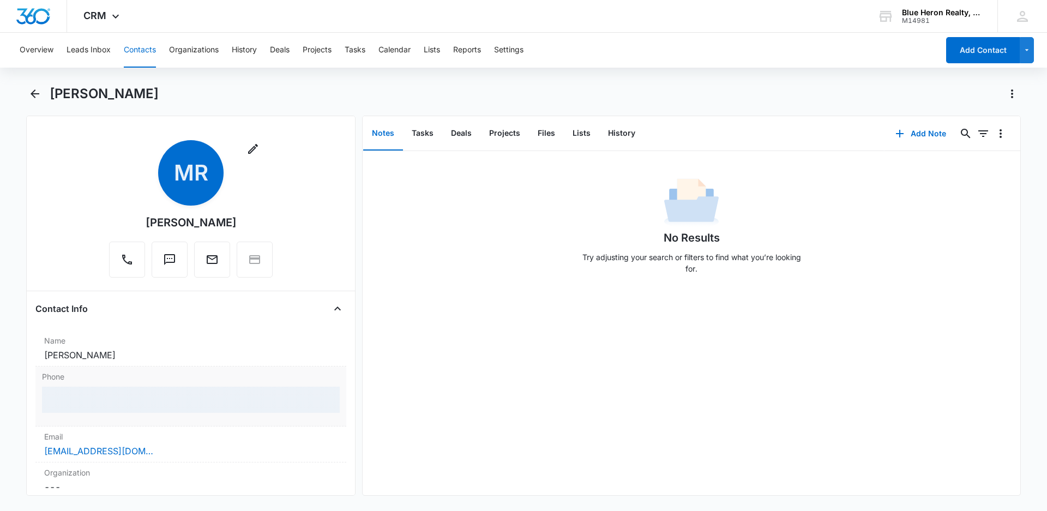
click at [148, 390] on div at bounding box center [191, 400] width 298 height 26
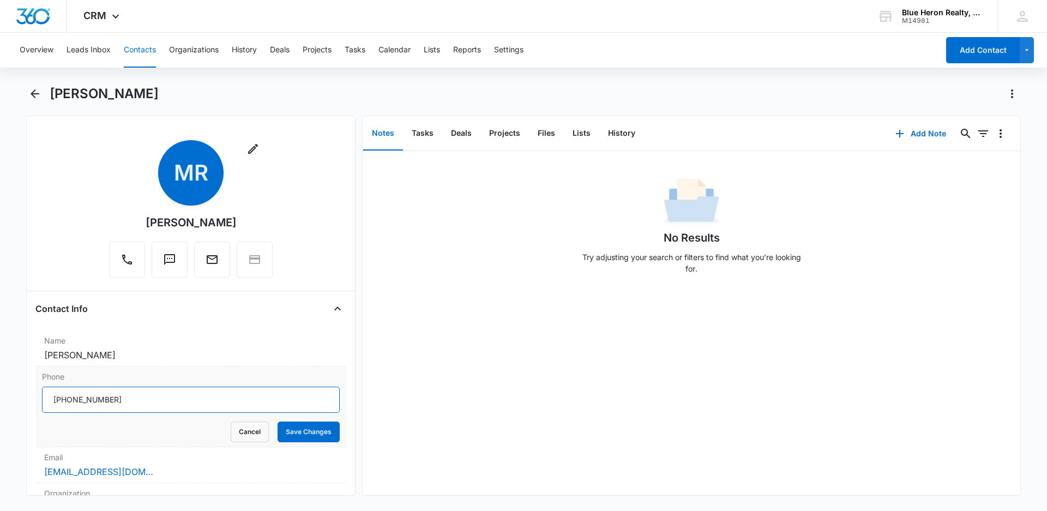
click at [140, 401] on input "Phone" at bounding box center [191, 400] width 298 height 26
type input "(540) 446-8845"
click at [288, 433] on button "Save Changes" at bounding box center [309, 431] width 62 height 21
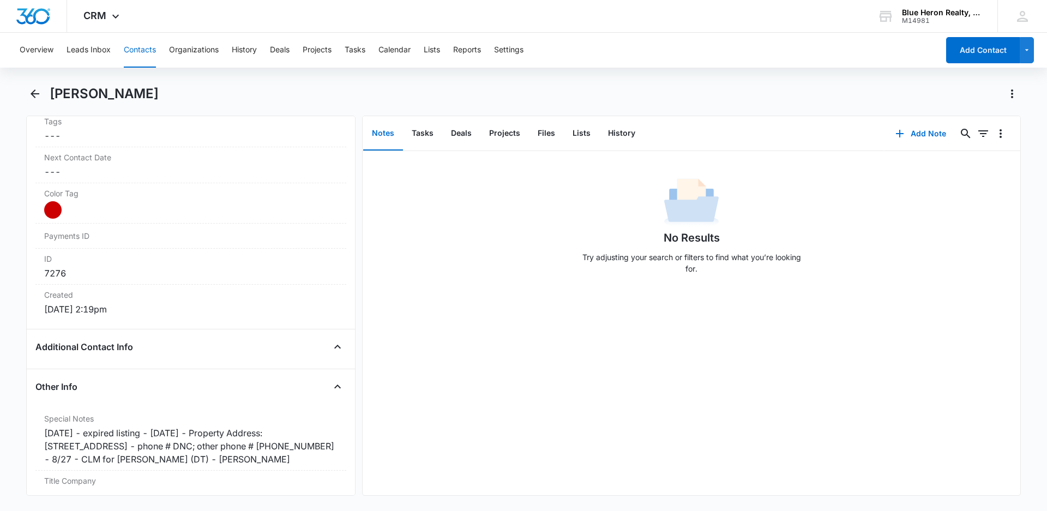
scroll to position [654, 0]
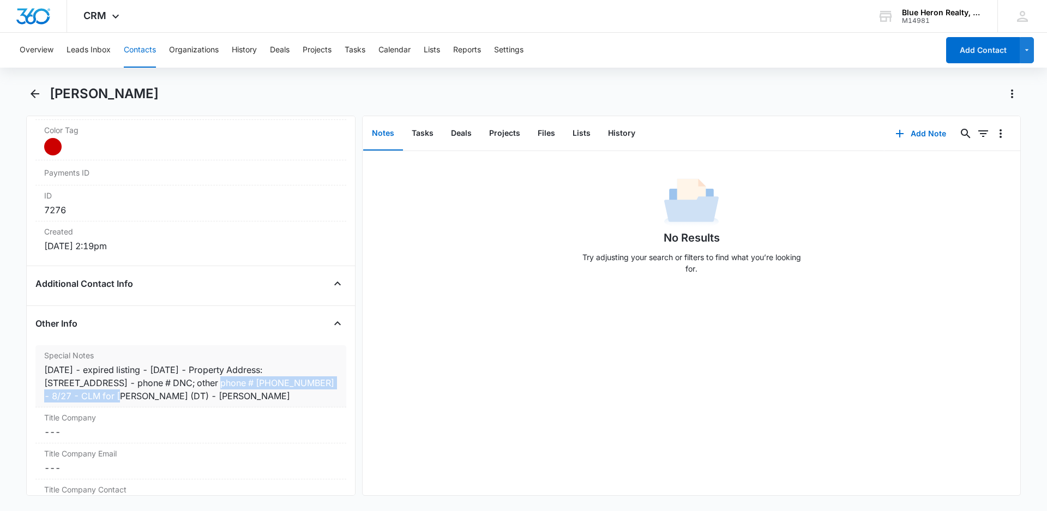
drag, startPoint x: 184, startPoint y: 383, endPoint x: 95, endPoint y: 397, distance: 89.5
click at [95, 397] on div "8/29/2025 - expired listing - 8/1/25 - Property Address: 504 Dakota Dr, Herndon…" at bounding box center [190, 382] width 293 height 39
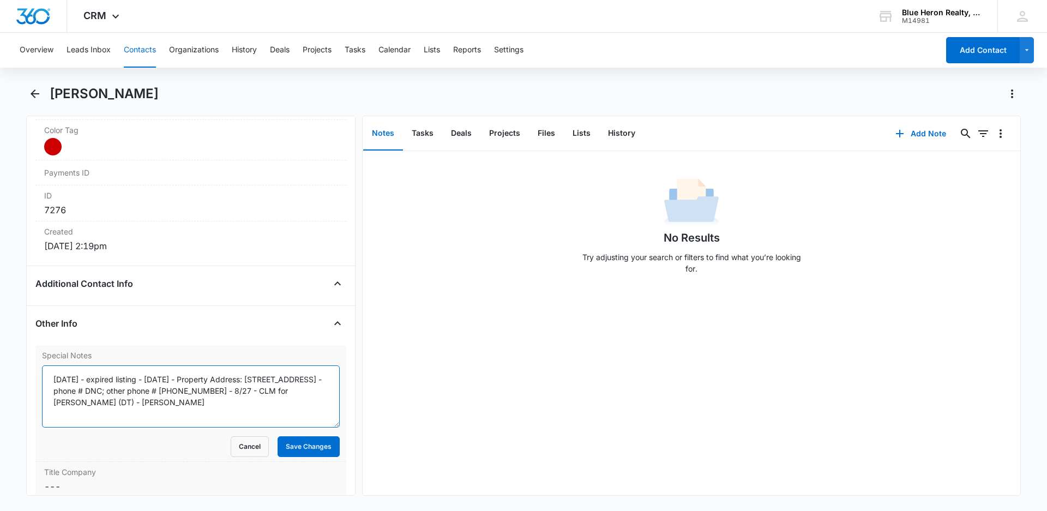
click at [95, 397] on textarea "8/29/2025 - expired listing - 8/1/25 - Property Address: 504 Dakota Dr, Herndon…" at bounding box center [191, 396] width 298 height 62
drag, startPoint x: 134, startPoint y: 393, endPoint x: 321, endPoint y: 390, distance: 187.0
click at [321, 390] on textarea "8/29/2025 - expired listing - 8/1/25 - Property Address: 504 Dakota Dr, Herndon…" at bounding box center [191, 396] width 298 height 62
type textarea "8/29/2025 - expired listing - 8/1/25 - Property Address: 504 Dakota Dr, Herndon…"
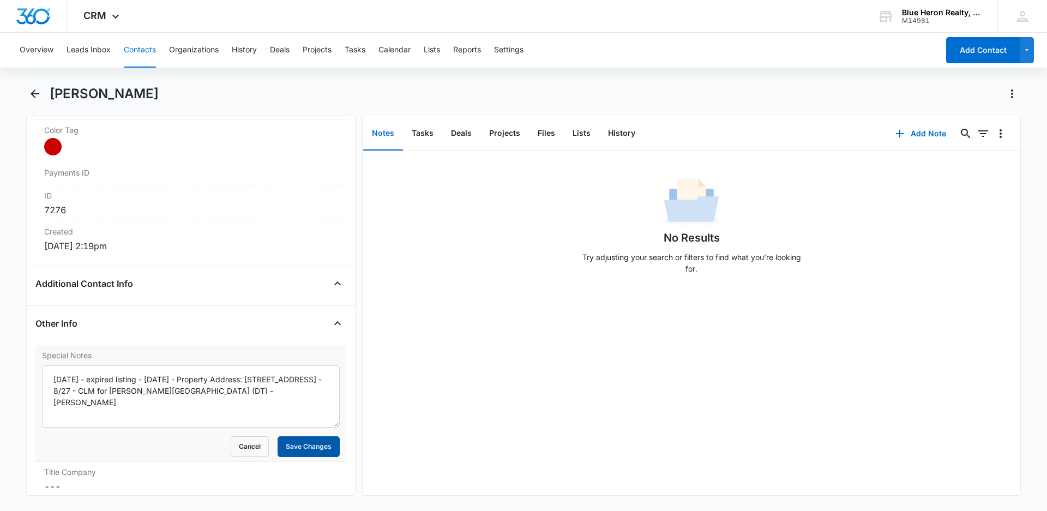
click at [309, 449] on button "Save Changes" at bounding box center [309, 446] width 62 height 21
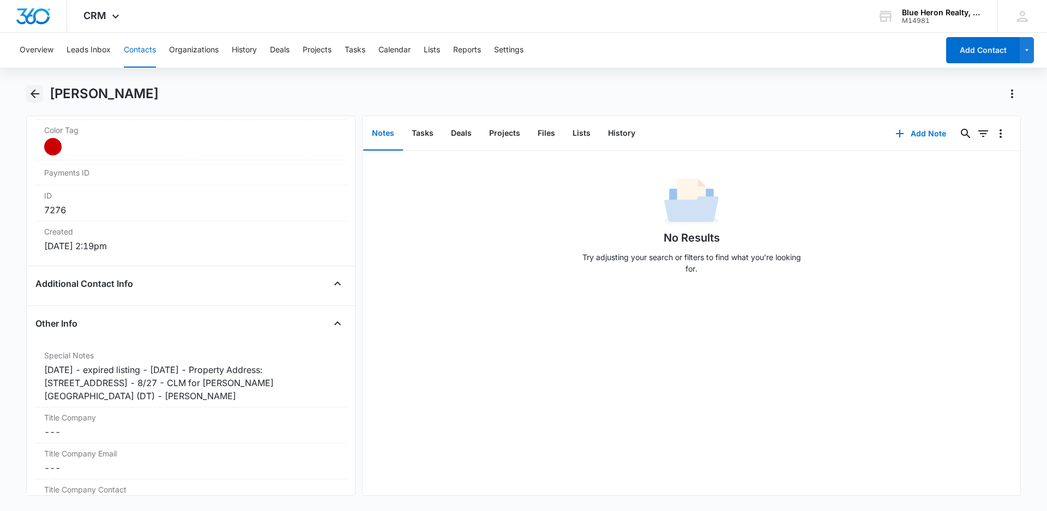
click at [34, 95] on icon "Back" at bounding box center [34, 93] width 13 height 13
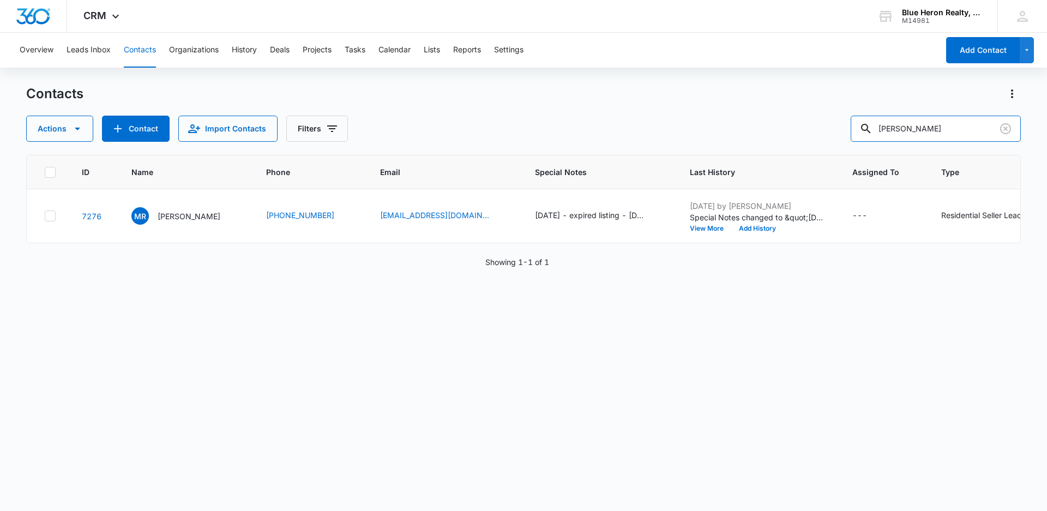
drag, startPoint x: 960, startPoint y: 126, endPoint x: 842, endPoint y: 123, distance: 118.3
click at [845, 123] on div "Actions Contact Import Contacts Filters Michael R. Rhodes" at bounding box center [523, 129] width 994 height 26
type input "Sandra and Brian Peckins"
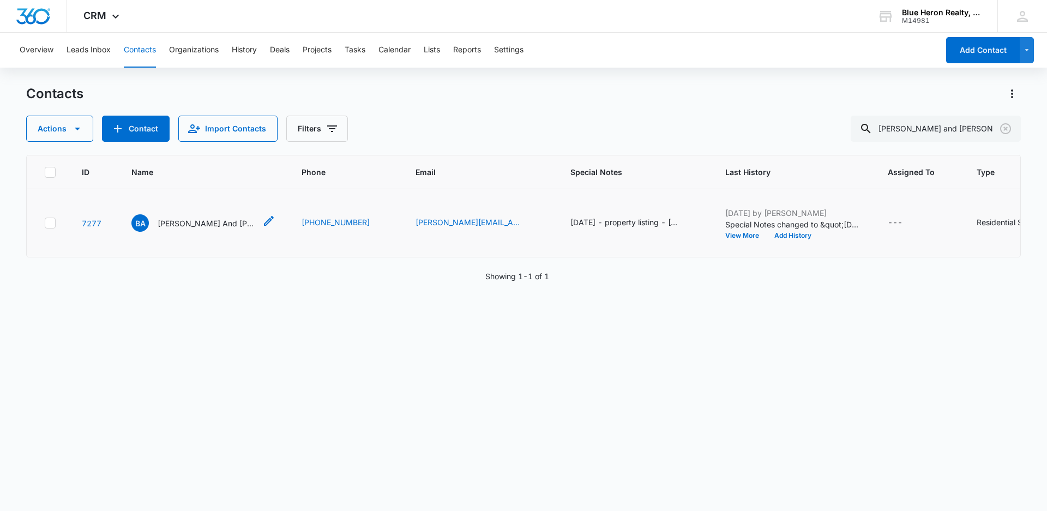
click at [193, 229] on p "Brian And Sandra Peckins" at bounding box center [207, 223] width 98 height 11
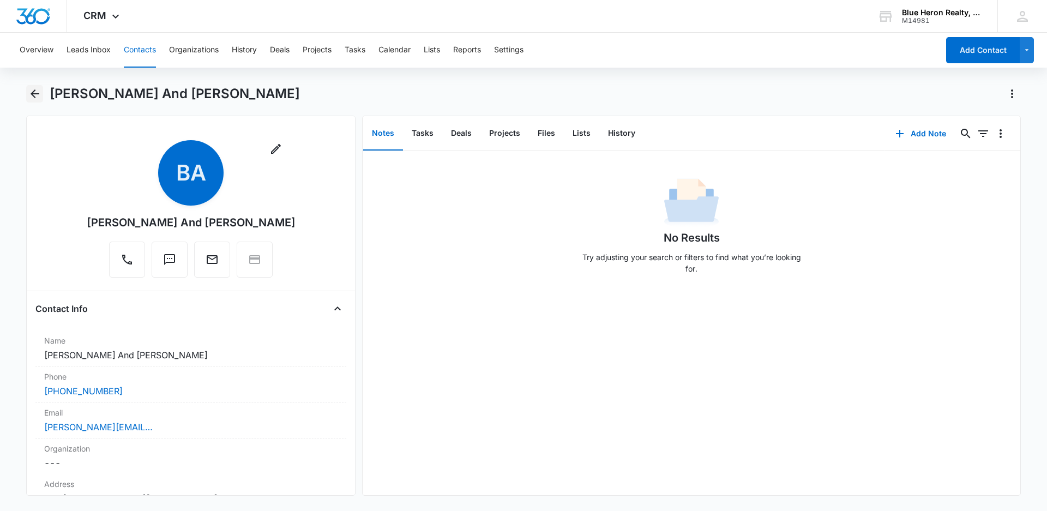
click at [34, 93] on icon "Back" at bounding box center [35, 93] width 9 height 9
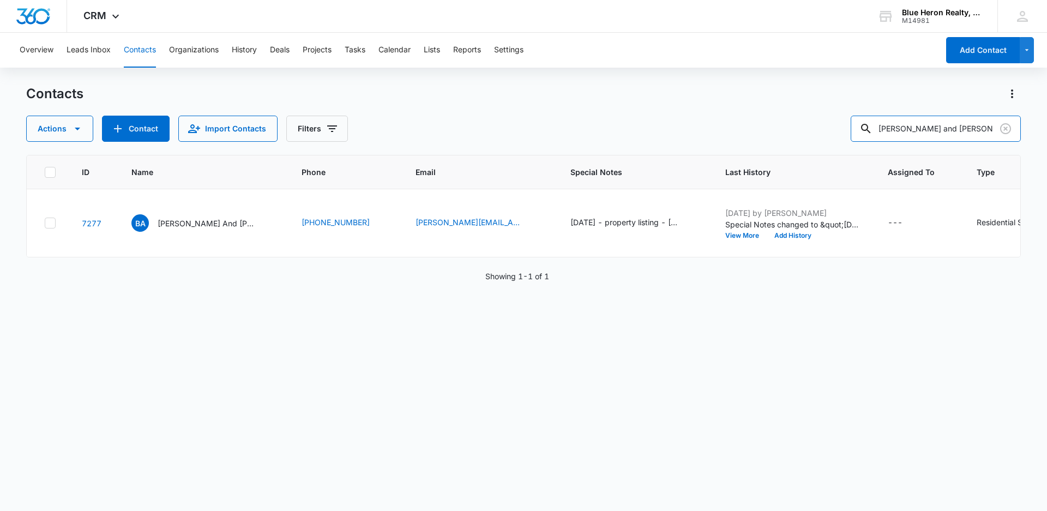
drag, startPoint x: 992, startPoint y: 122, endPoint x: 840, endPoint y: 130, distance: 151.8
click at [843, 131] on div "Actions Contact Import Contacts Filters Sandra and Brian Peckins" at bounding box center [523, 129] width 994 height 26
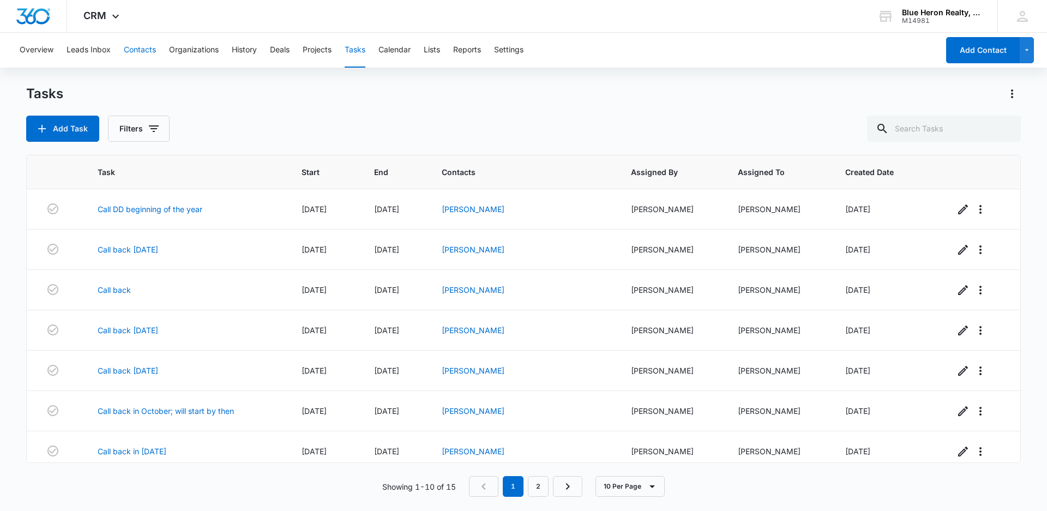
click at [133, 51] on button "Contacts" at bounding box center [140, 50] width 32 height 35
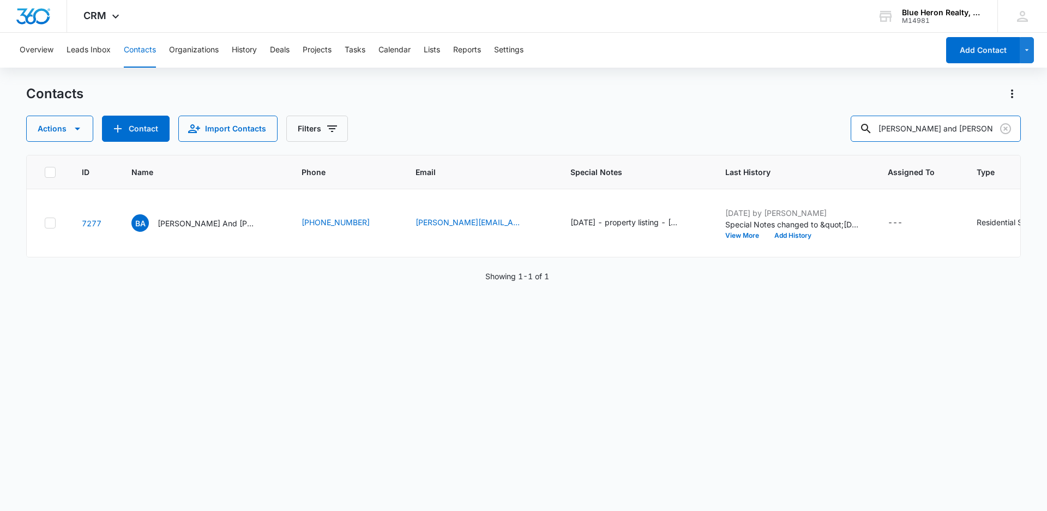
drag, startPoint x: 984, startPoint y: 127, endPoint x: 789, endPoint y: 127, distance: 194.6
click at [789, 127] on div "Actions Contact Import Contacts Filters Sandra and Brian Peckins" at bounding box center [523, 129] width 994 height 26
type input "[PERSON_NAME]"
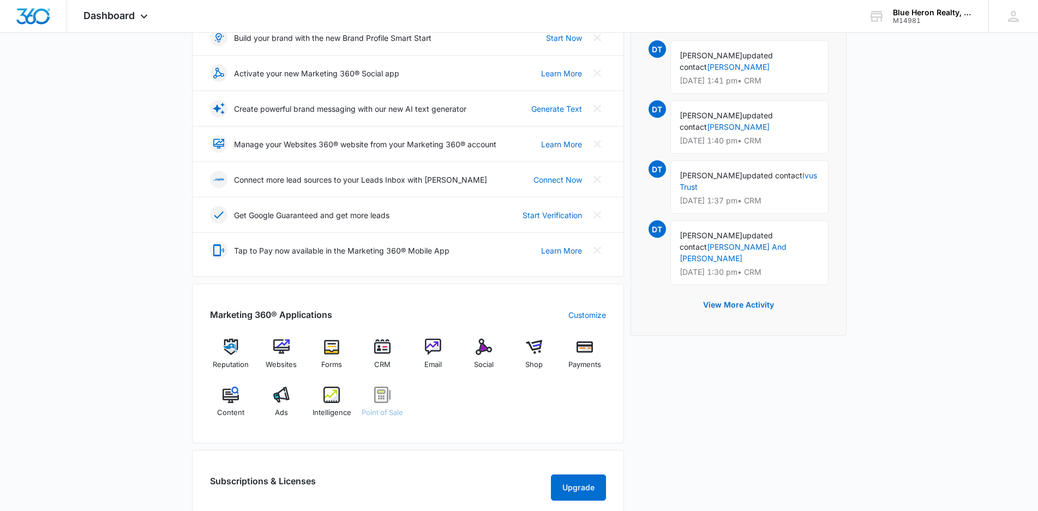
scroll to position [273, 0]
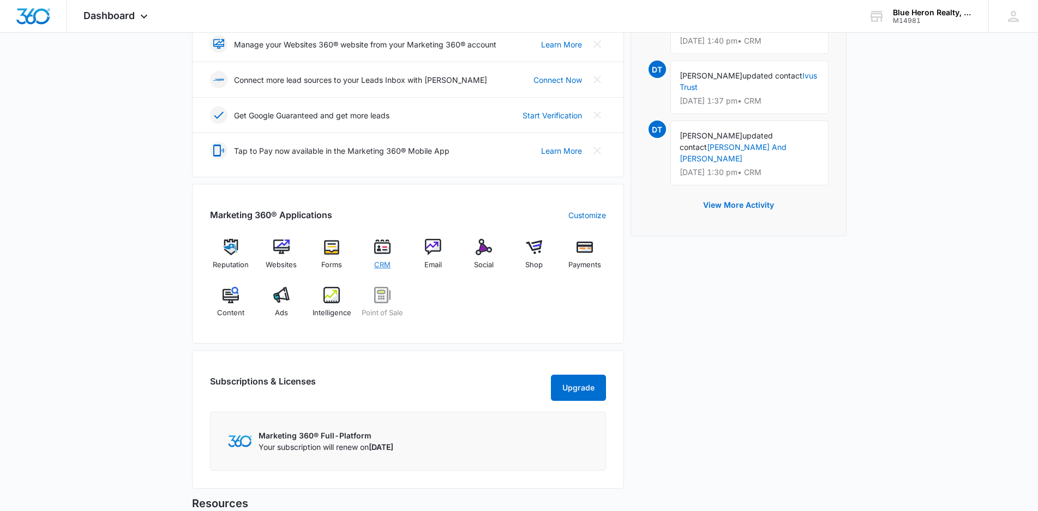
click at [381, 249] on img at bounding box center [382, 247] width 16 height 16
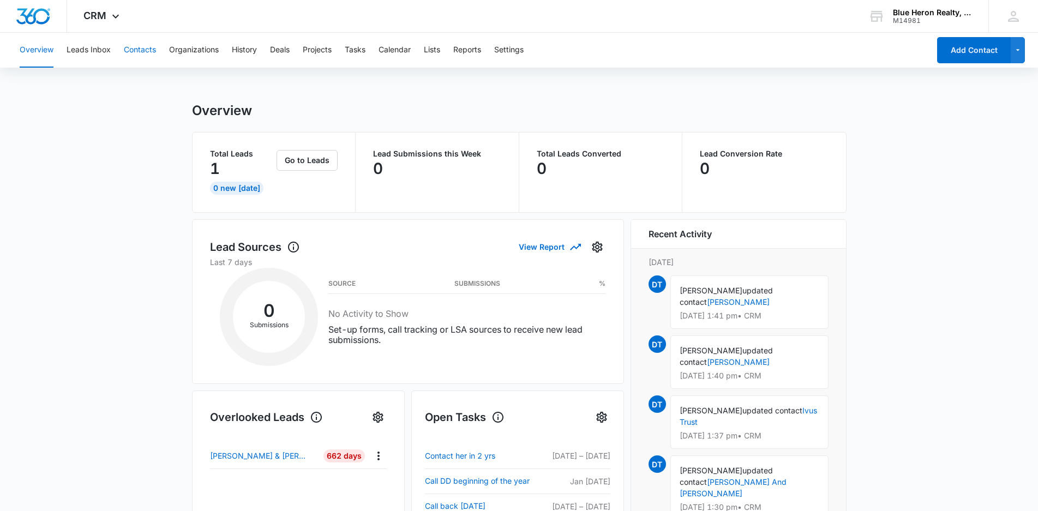
click at [142, 49] on button "Contacts" at bounding box center [140, 50] width 32 height 35
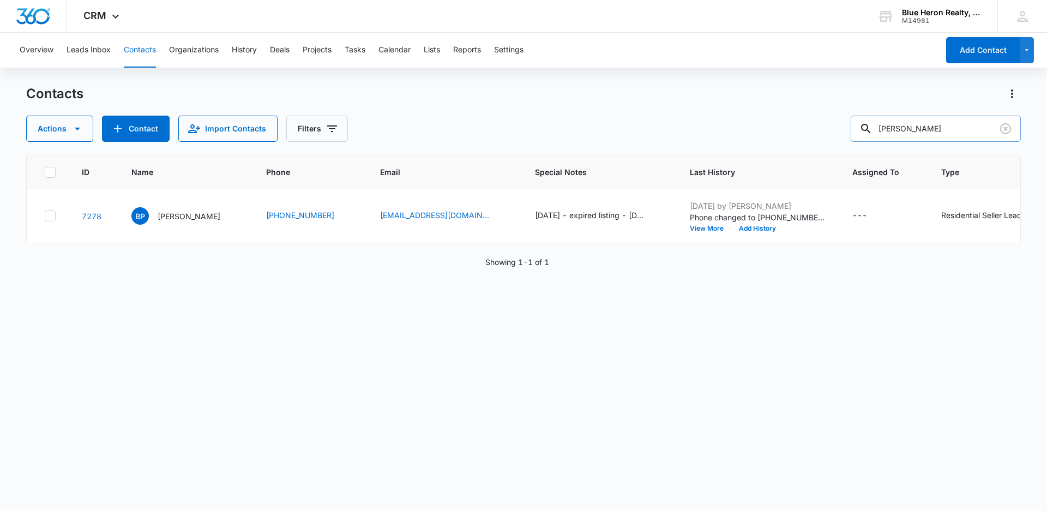
drag, startPoint x: 953, startPoint y: 126, endPoint x: 888, endPoint y: 127, distance: 64.3
click at [889, 127] on input "[PERSON_NAME]" at bounding box center [936, 129] width 170 height 26
click at [921, 126] on input "text" at bounding box center [944, 129] width 154 height 26
type input "r"
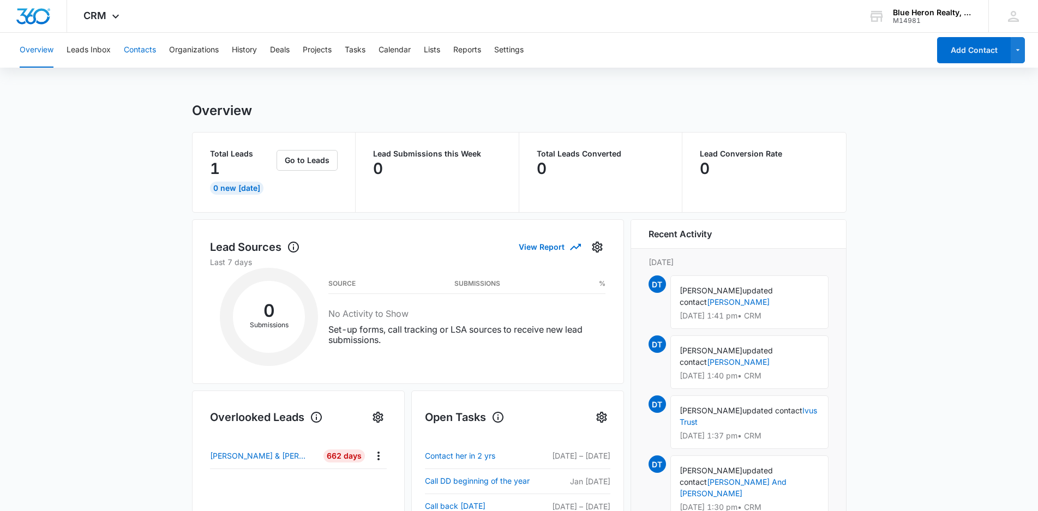
click at [143, 52] on button "Contacts" at bounding box center [140, 50] width 32 height 35
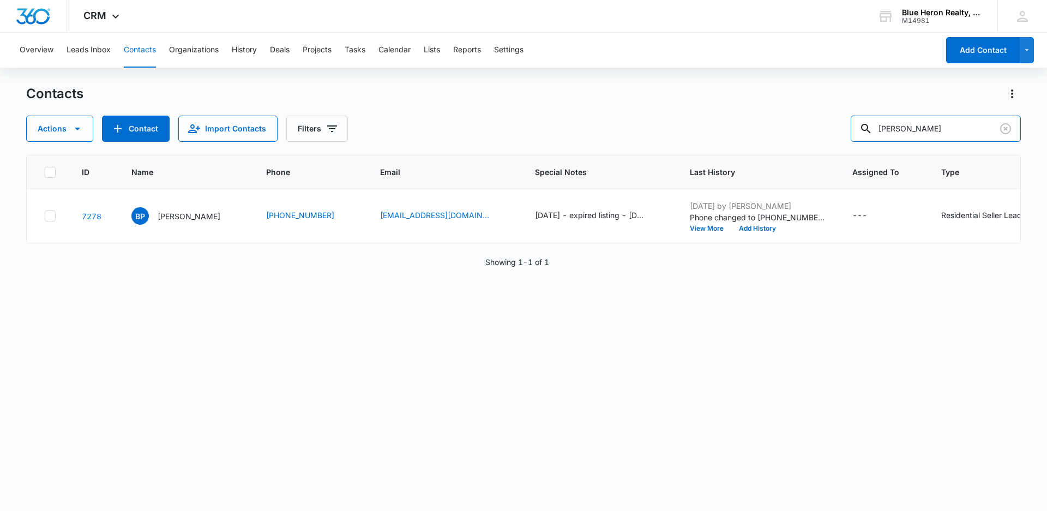
drag, startPoint x: 957, startPoint y: 130, endPoint x: 883, endPoint y: 143, distance: 75.2
click at [883, 143] on div "Contacts Actions Contact Import Contacts Filters [PERSON_NAME] ID Name Phone Em…" at bounding box center [523, 297] width 994 height 425
click at [852, 370] on div "ID Name Phone Email Special Notes Last History Assigned To Type Status Address …" at bounding box center [523, 326] width 994 height 342
drag, startPoint x: 958, startPoint y: 128, endPoint x: 867, endPoint y: 128, distance: 90.5
click at [867, 128] on div "[PERSON_NAME]" at bounding box center [936, 129] width 170 height 26
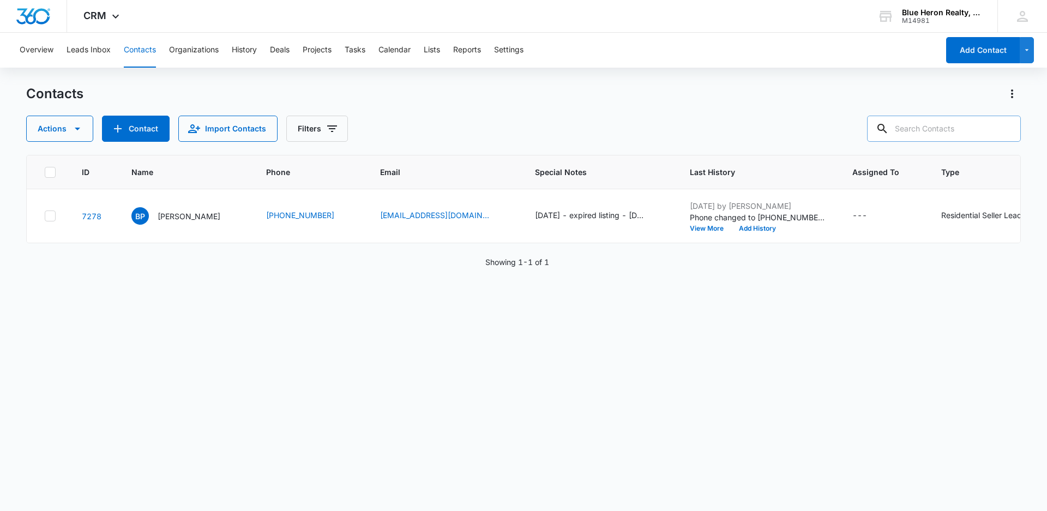
click at [924, 125] on input "text" at bounding box center [944, 129] width 154 height 26
click at [928, 126] on input "text" at bounding box center [944, 129] width 154 height 26
click at [918, 131] on input "text" at bounding box center [944, 129] width 154 height 26
type input "N"
type input "[PERSON_NAME][DATE]"
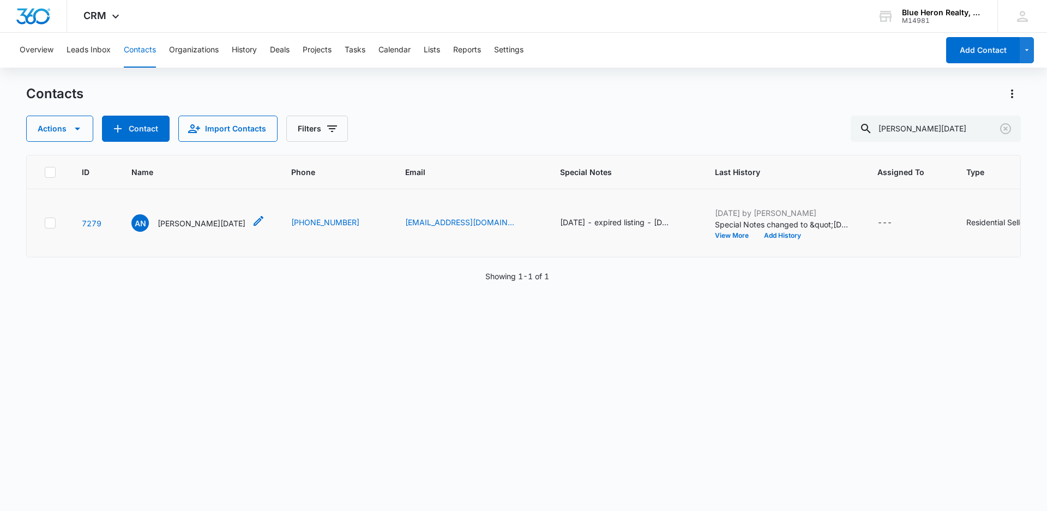
click at [168, 229] on p "[PERSON_NAME][DATE]" at bounding box center [202, 223] width 88 height 11
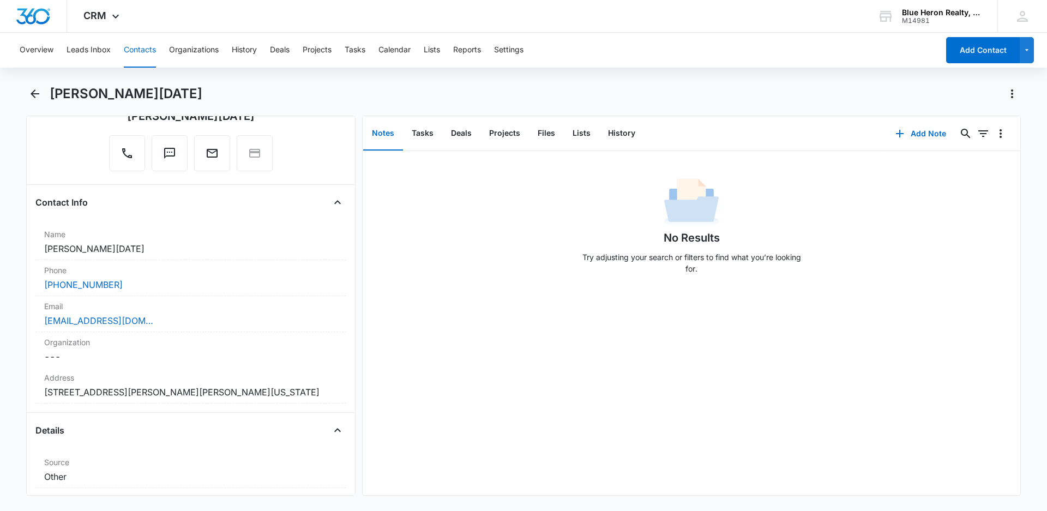
scroll to position [148, 0]
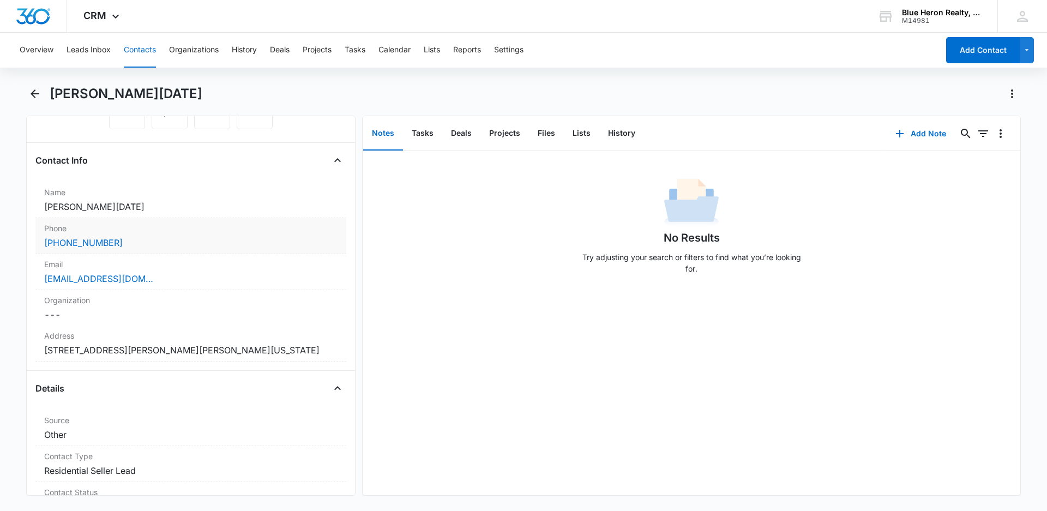
click at [147, 208] on dd "Cancel Save Changes [PERSON_NAME][DATE]" at bounding box center [190, 206] width 293 height 13
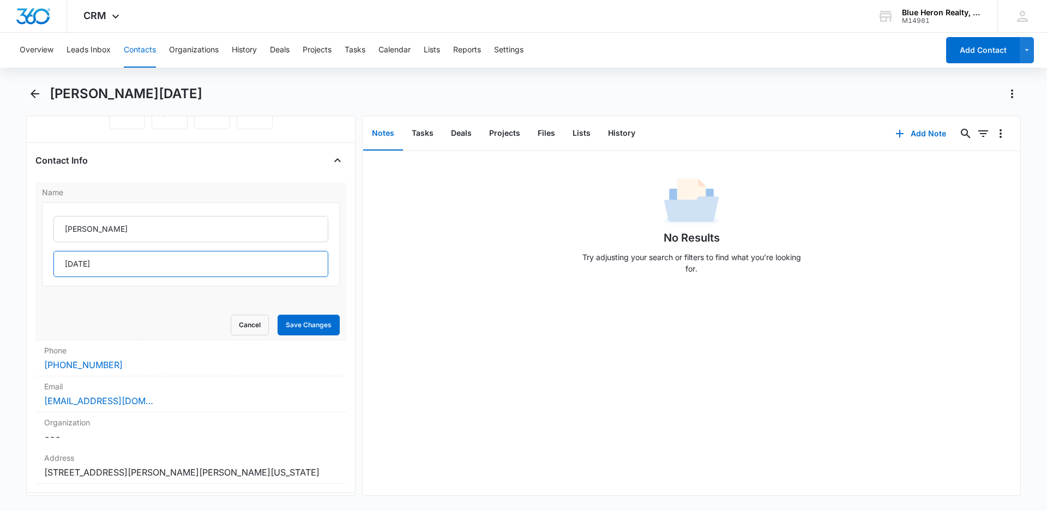
drag, startPoint x: 107, startPoint y: 268, endPoint x: 138, endPoint y: 268, distance: 31.1
click at [108, 268] on input "[DATE]" at bounding box center [190, 264] width 275 height 26
type input "[DATE][PERSON_NAME]"
click at [291, 326] on button "Save Changes" at bounding box center [309, 325] width 62 height 21
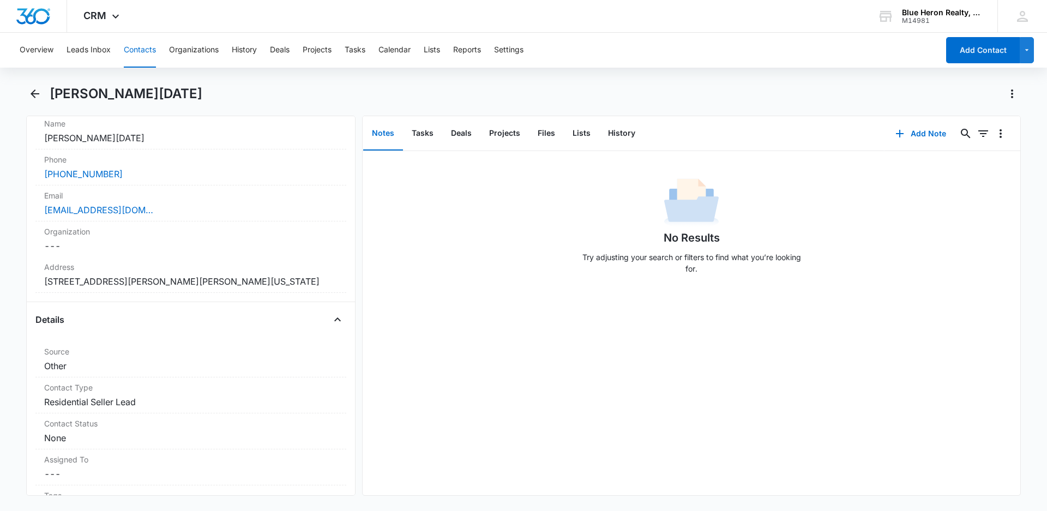
scroll to position [234, 0]
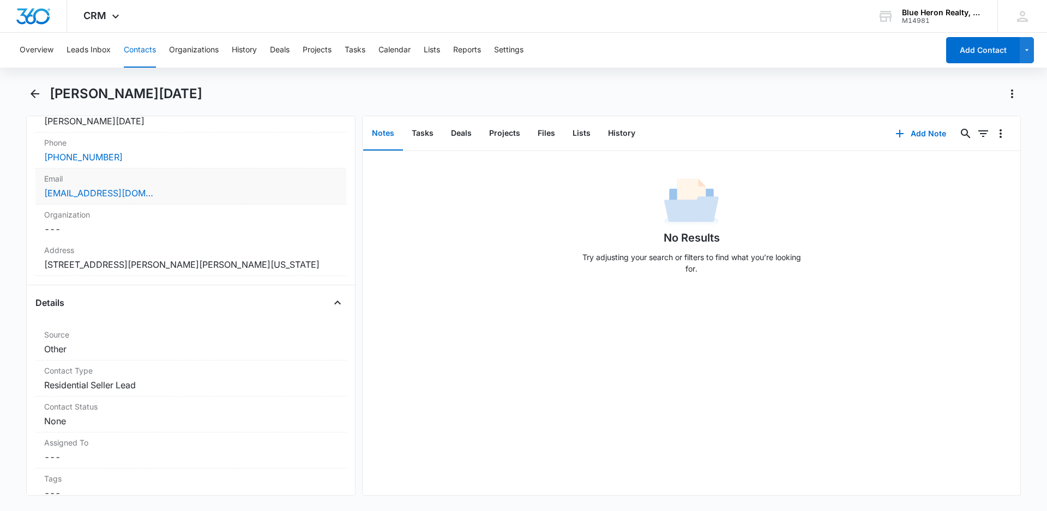
click at [219, 172] on div "Email Cancel Save Changes [EMAIL_ADDRESS][DOMAIN_NAME]" at bounding box center [190, 186] width 311 height 36
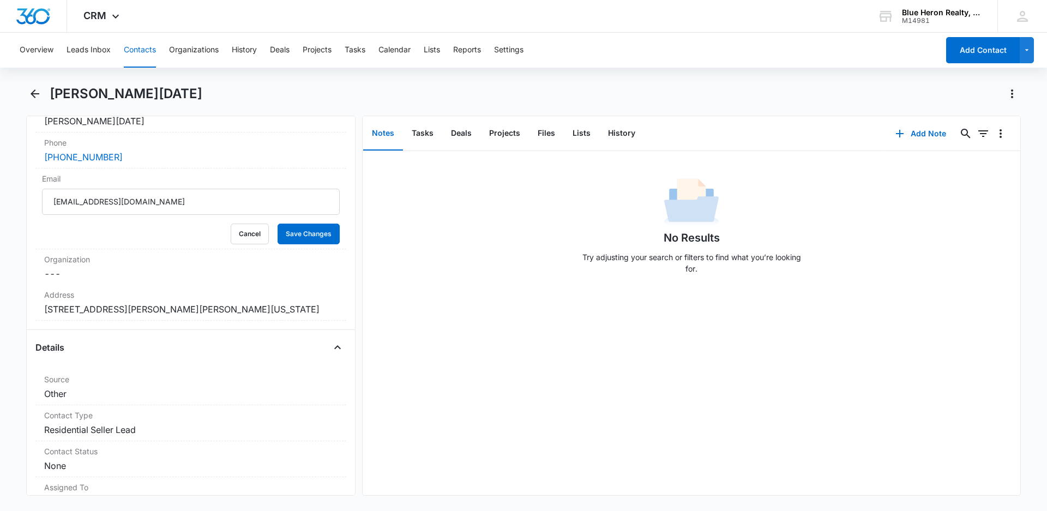
click at [423, 279] on div "No Results Try adjusting your search or filters to find what you’re looking for." at bounding box center [692, 229] width 658 height 108
click at [251, 239] on button "Cancel" at bounding box center [250, 234] width 38 height 21
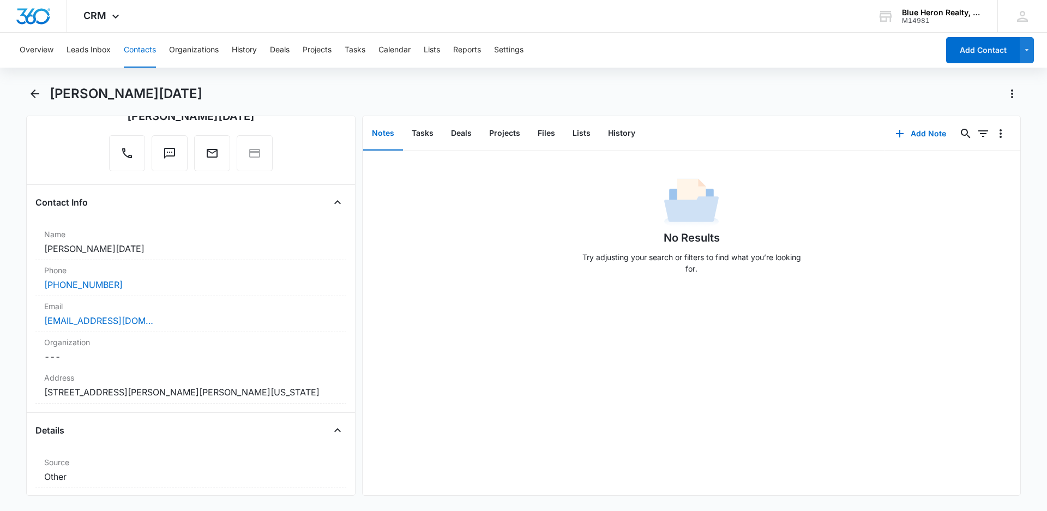
scroll to position [0, 0]
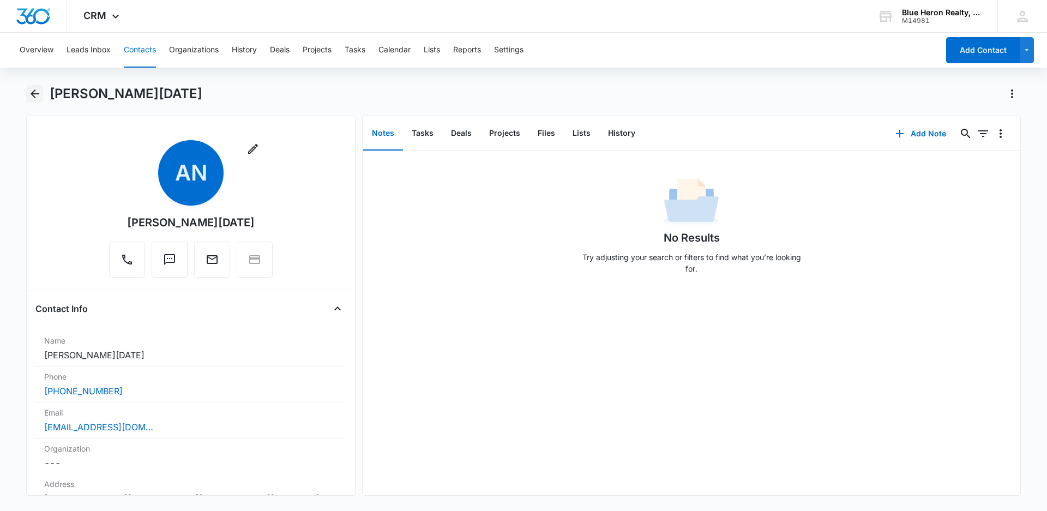
click at [34, 94] on icon "Back" at bounding box center [35, 93] width 9 height 9
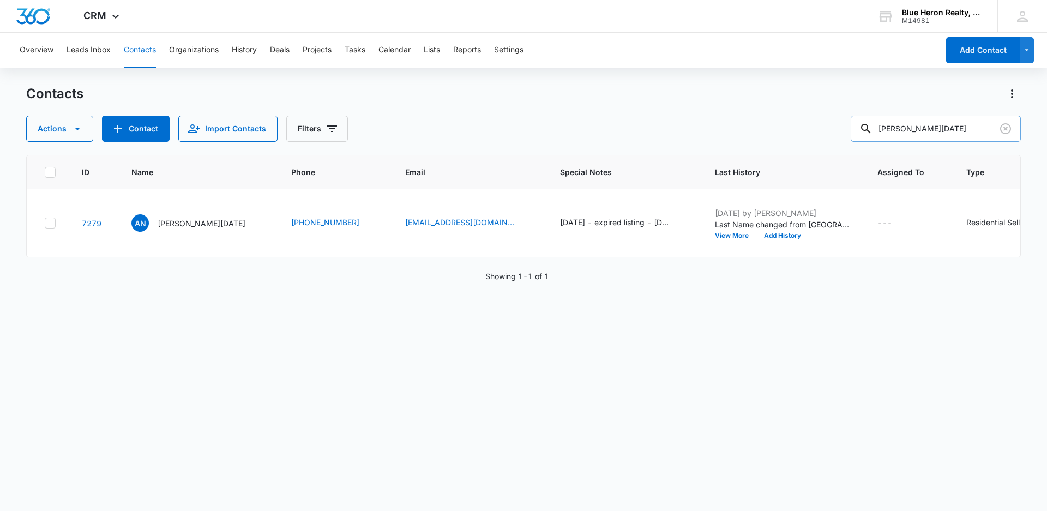
drag, startPoint x: 932, startPoint y: 126, endPoint x: 872, endPoint y: 128, distance: 59.5
click at [872, 128] on div "[PERSON_NAME][DATE]" at bounding box center [936, 129] width 170 height 26
type input "[PERSON_NAME]"
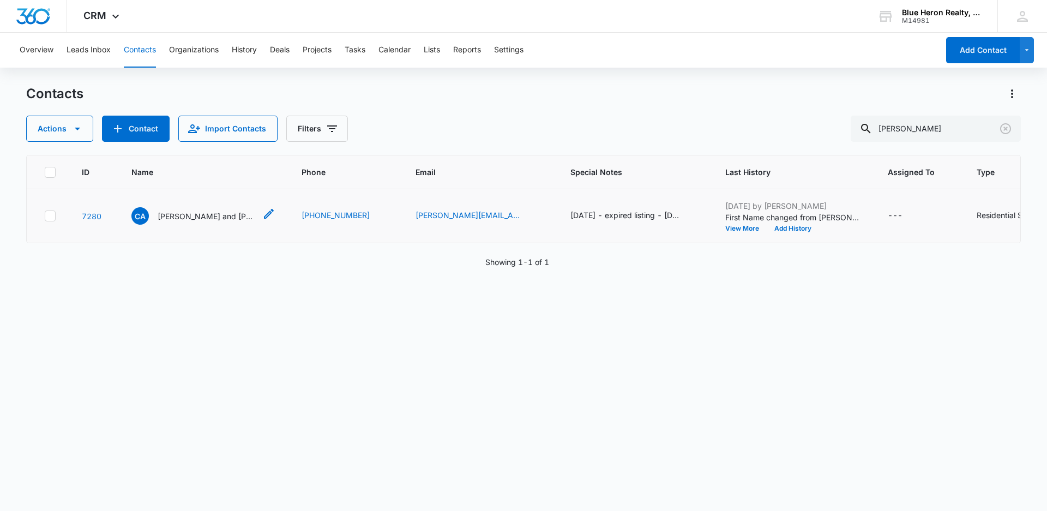
click at [218, 216] on p "[PERSON_NAME] and [PERSON_NAME]" at bounding box center [207, 215] width 98 height 11
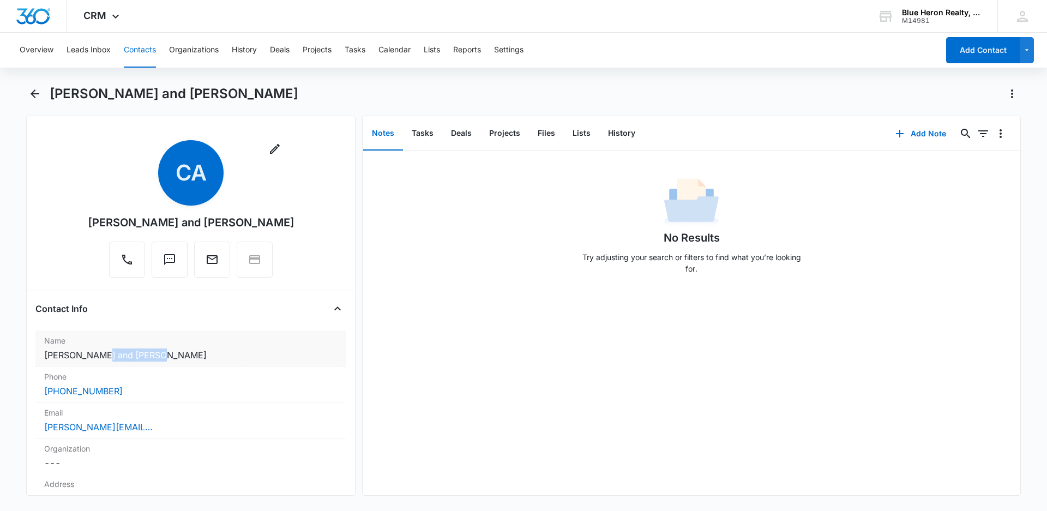
drag, startPoint x: 146, startPoint y: 355, endPoint x: 96, endPoint y: 359, distance: 50.3
click at [96, 359] on dd "Cancel Save Changes [PERSON_NAME] and [PERSON_NAME]" at bounding box center [190, 354] width 293 height 13
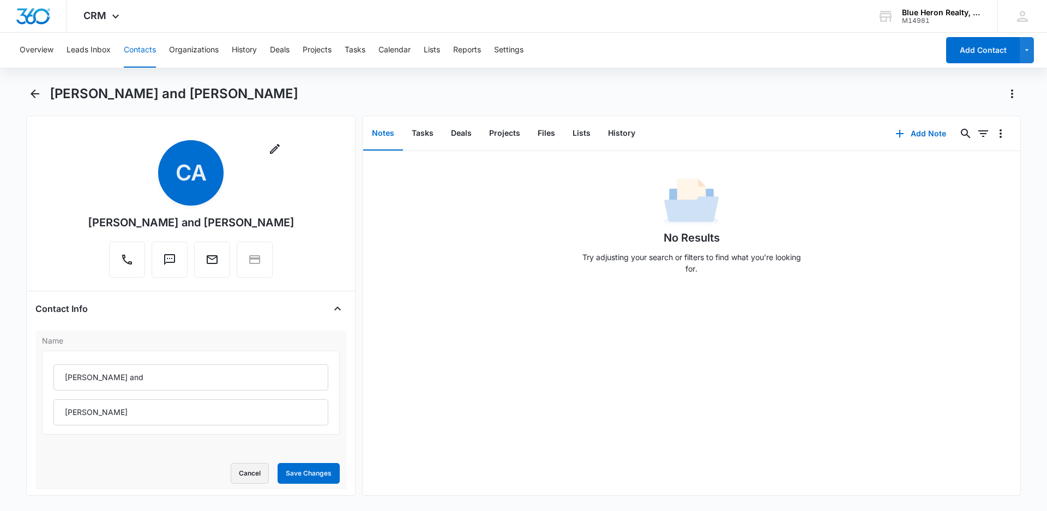
click at [250, 477] on button "Cancel" at bounding box center [250, 473] width 38 height 21
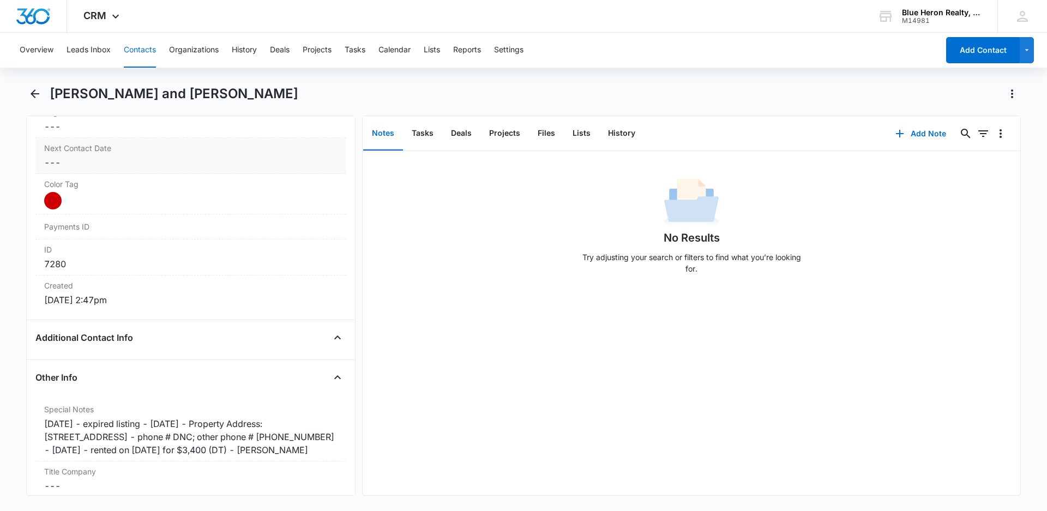
scroll to position [491, 0]
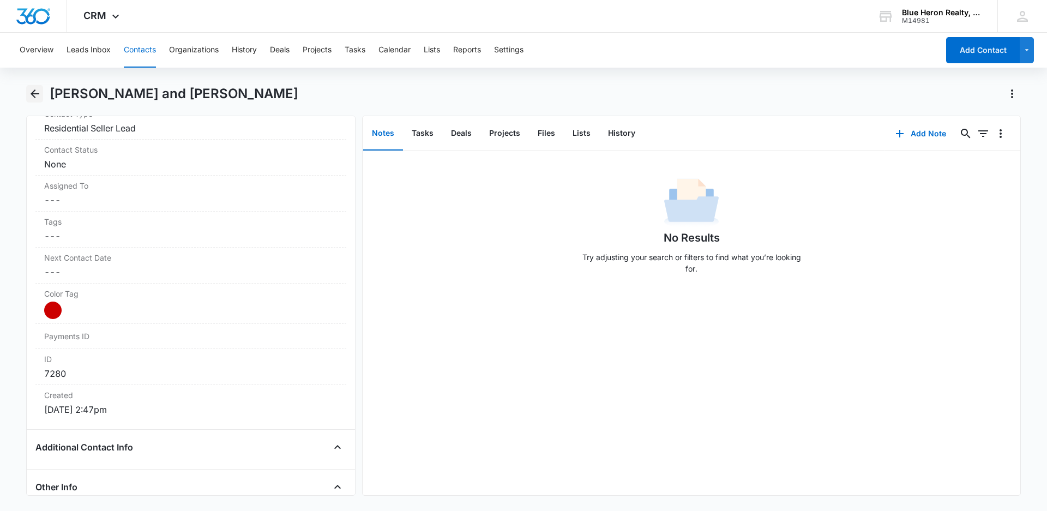
click at [36, 95] on icon "Back" at bounding box center [34, 93] width 13 height 13
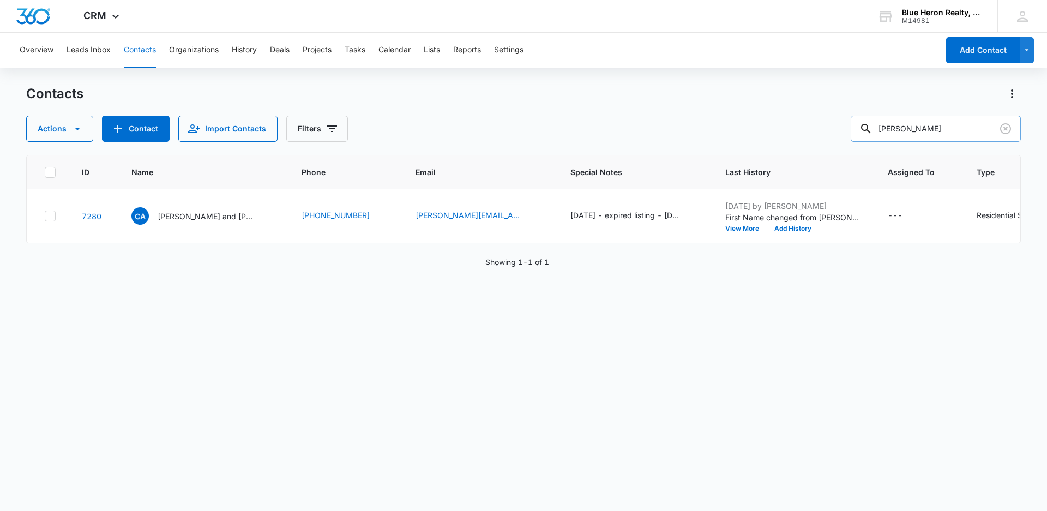
drag, startPoint x: 959, startPoint y: 127, endPoint x: 881, endPoint y: 128, distance: 78.5
click at [881, 128] on div "[PERSON_NAME]" at bounding box center [936, 129] width 170 height 26
type input "Givelove Geneus"
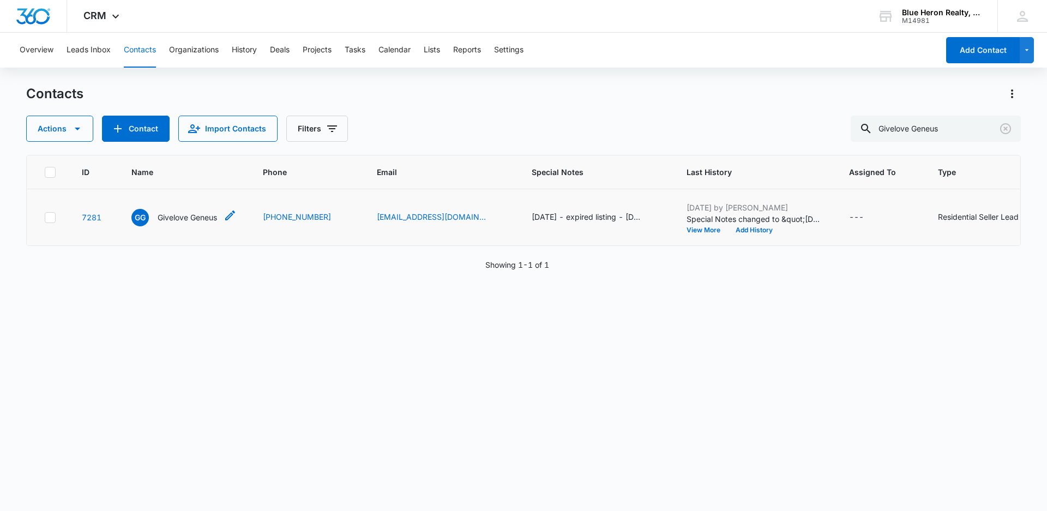
click at [169, 223] on p "Givelove Geneus" at bounding box center [187, 217] width 59 height 11
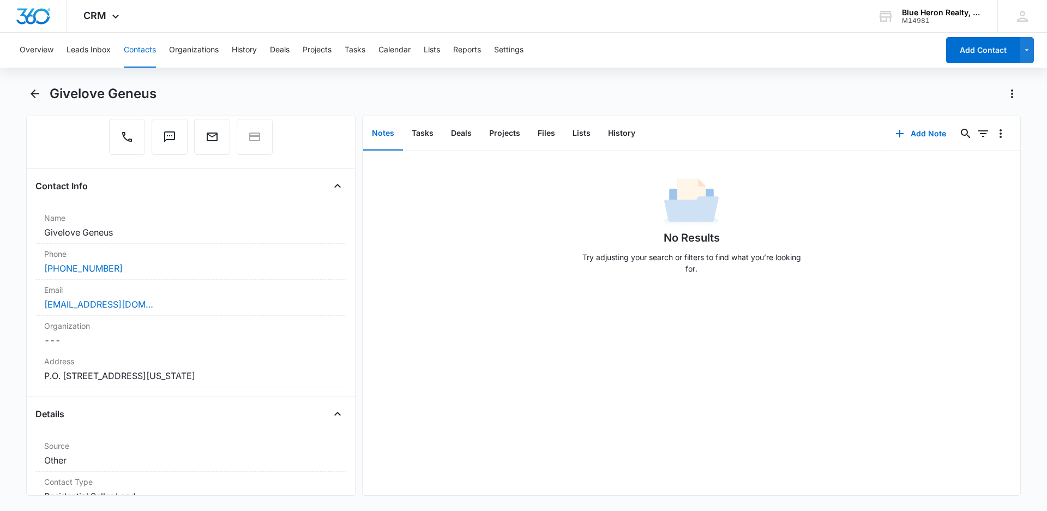
scroll to position [147, 0]
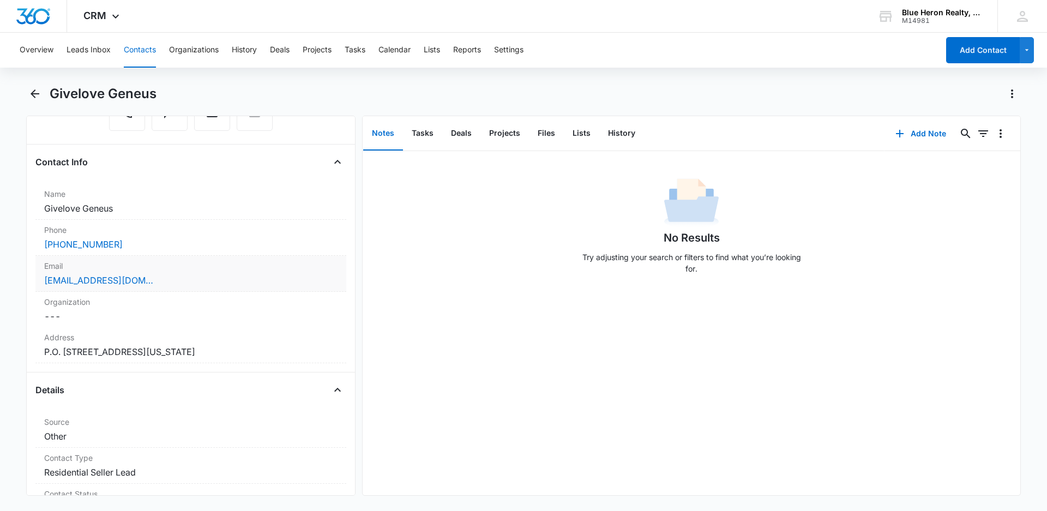
click at [175, 280] on div "[EMAIL_ADDRESS][DOMAIN_NAME]" at bounding box center [190, 280] width 293 height 13
click at [175, 280] on div "Email Cancel Save Changes [EMAIL_ADDRESS][DOMAIN_NAME]" at bounding box center [190, 274] width 311 height 36
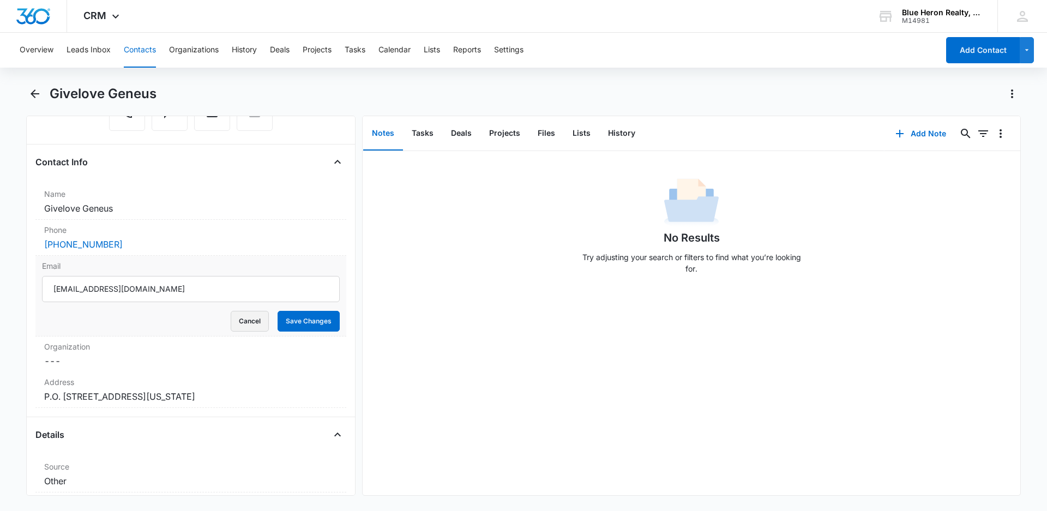
click at [240, 324] on button "Cancel" at bounding box center [250, 321] width 38 height 21
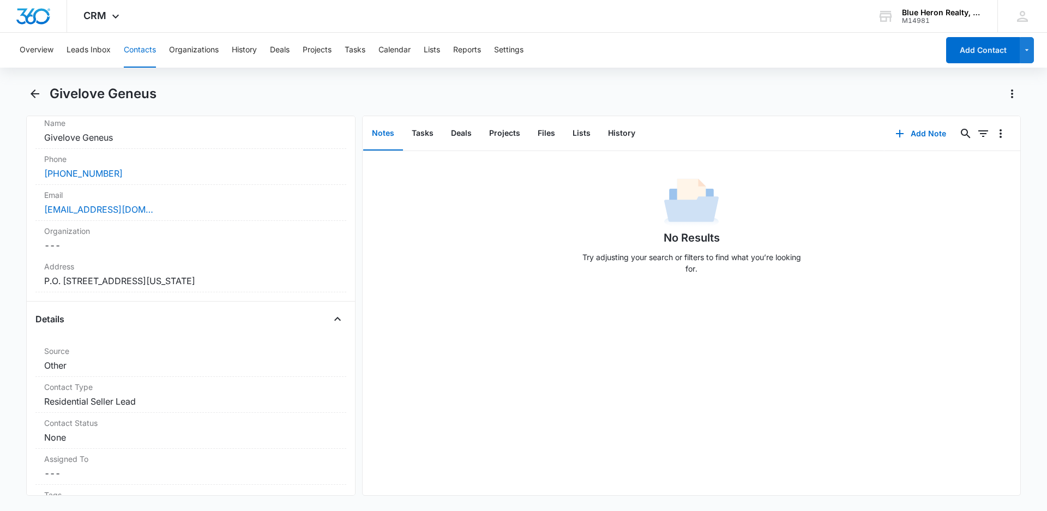
scroll to position [238, 0]
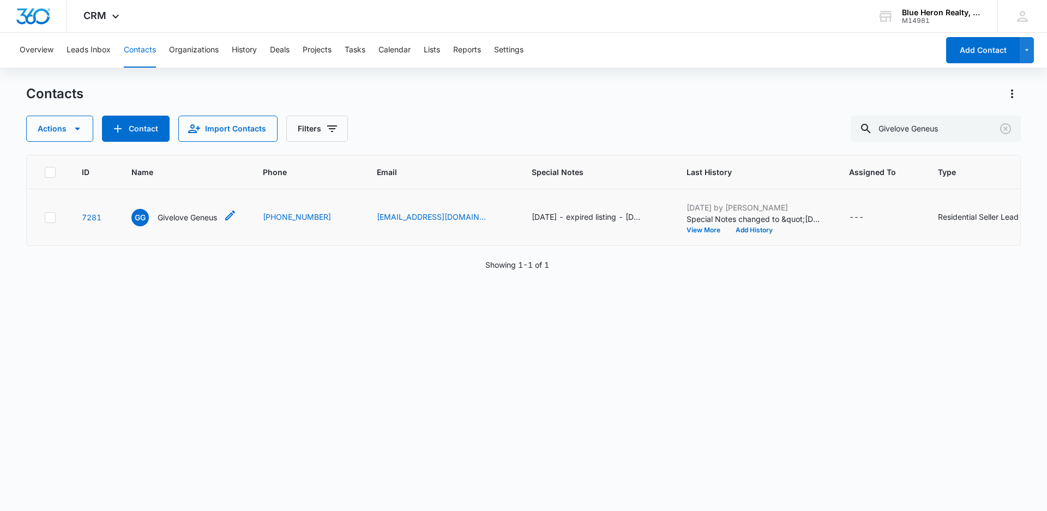
click at [189, 223] on p "Givelove Geneus" at bounding box center [187, 217] width 59 height 11
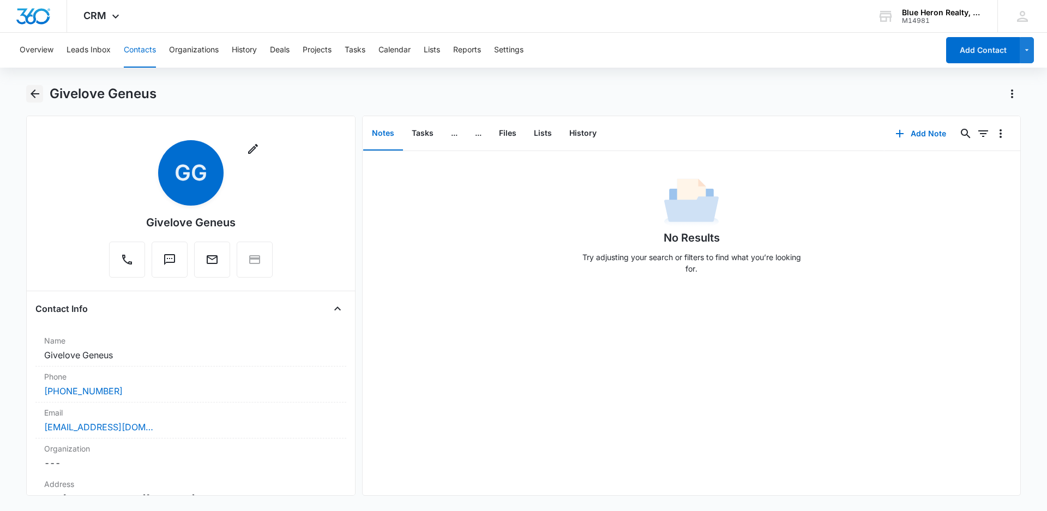
click at [32, 95] on icon "Back" at bounding box center [35, 93] width 9 height 9
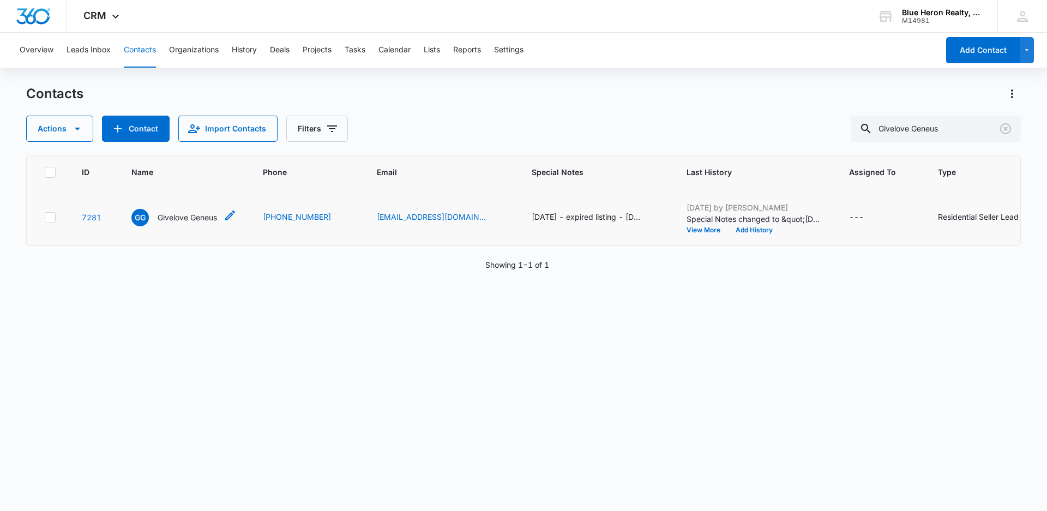
click at [189, 223] on p "Givelove Geneus" at bounding box center [187, 217] width 59 height 11
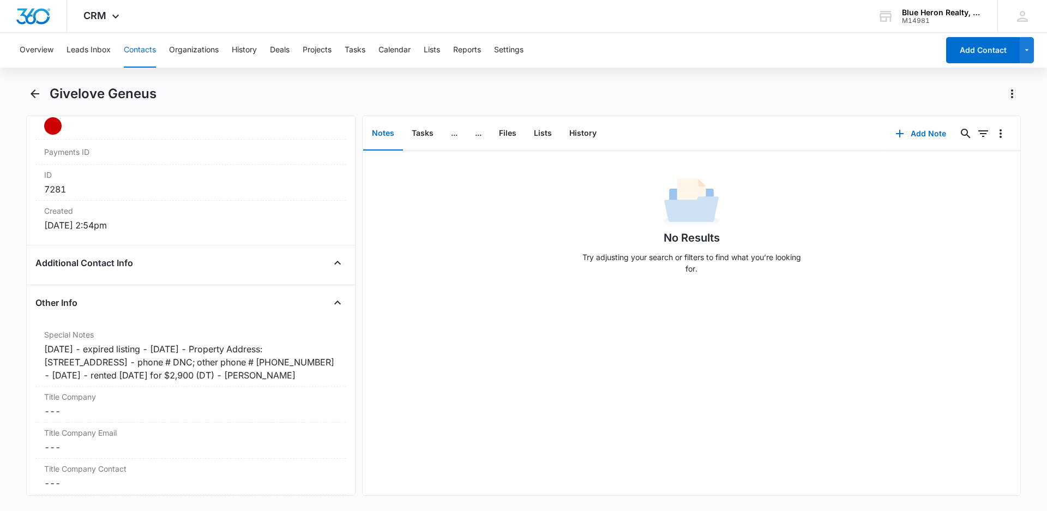
scroll to position [687, 0]
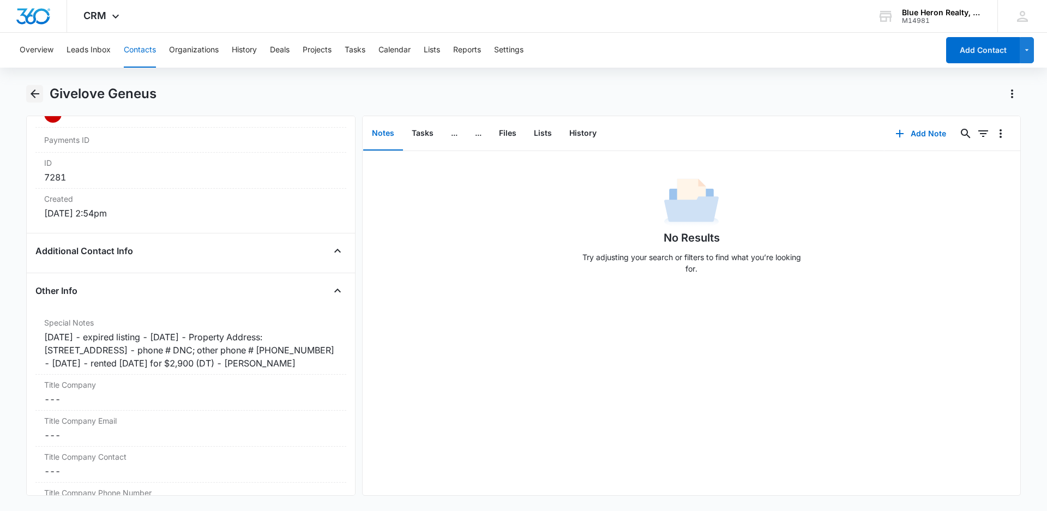
click at [34, 93] on icon "Back" at bounding box center [35, 93] width 9 height 9
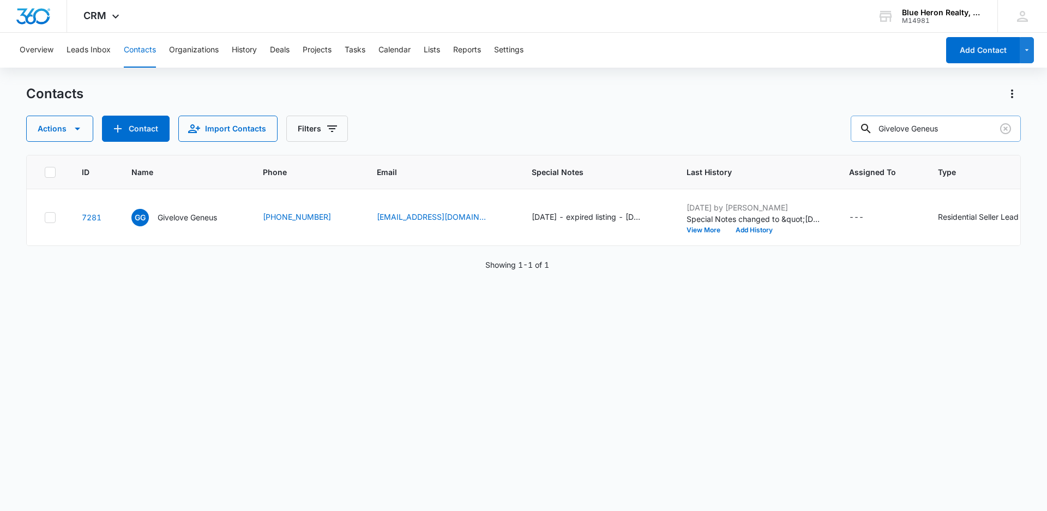
drag, startPoint x: 963, startPoint y: 123, endPoint x: 869, endPoint y: 132, distance: 94.2
click at [871, 132] on div "Givelove Geneus" at bounding box center [936, 129] width 170 height 26
type input "[PERSON_NAME] Trust"
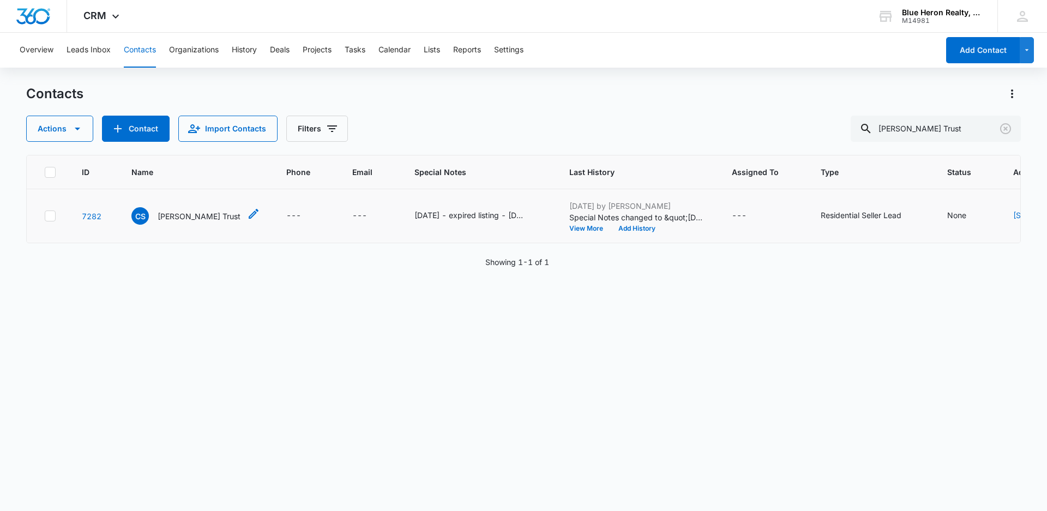
click at [170, 222] on p "[PERSON_NAME] Trust" at bounding box center [199, 215] width 83 height 11
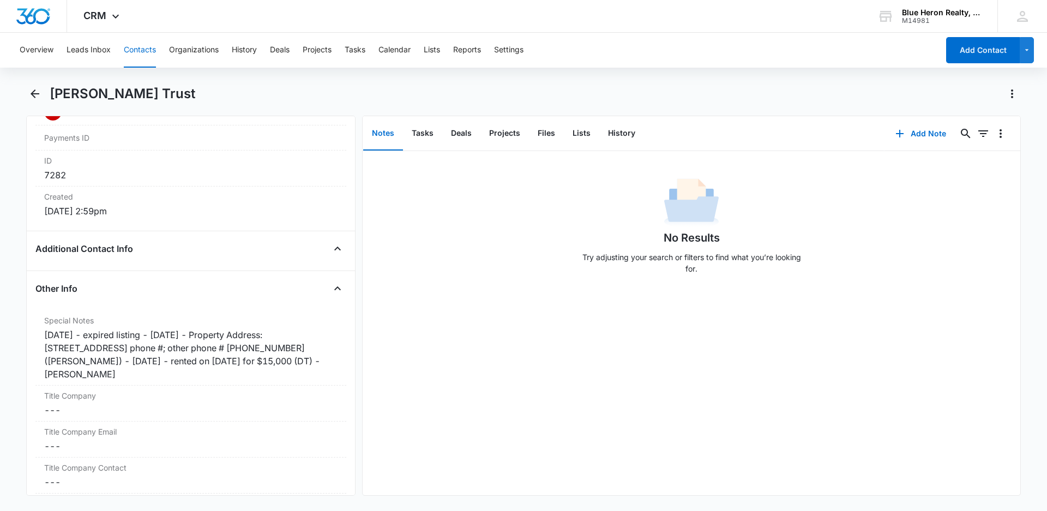
scroll to position [691, 0]
click at [267, 346] on div "[DATE] - expired listing - [DATE] - Property Address: [STREET_ADDRESS] phone #;…" at bounding box center [190, 352] width 293 height 52
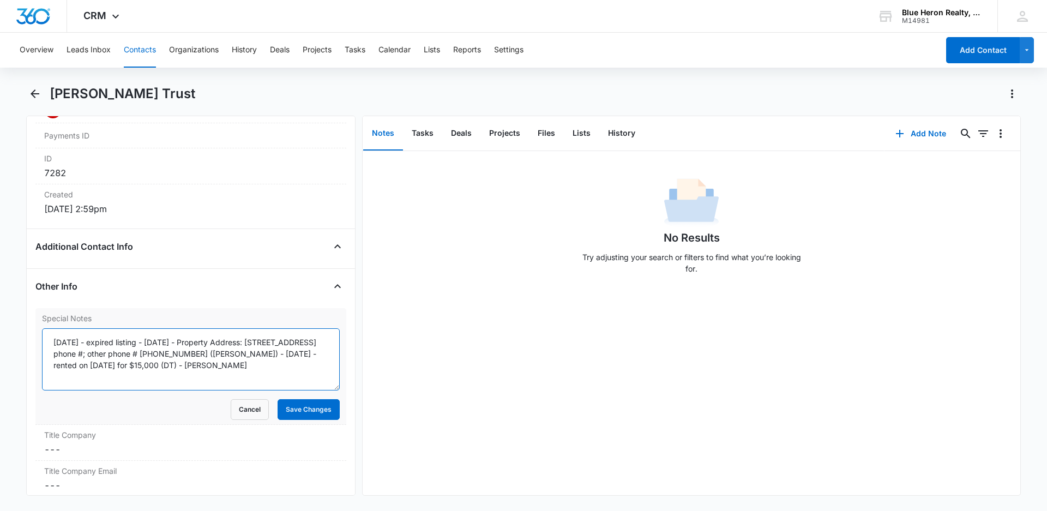
drag, startPoint x: 185, startPoint y: 353, endPoint x: 226, endPoint y: 353, distance: 40.9
click at [226, 353] on textarea "[DATE] - expired listing - [DATE] - Property Address: [STREET_ADDRESS] phone #;…" at bounding box center [191, 359] width 298 height 62
type textarea "[DATE] - expired listing - [DATE] - Property Address: [STREET_ADDRESS] - phone …"
click at [296, 413] on button "Save Changes" at bounding box center [309, 409] width 62 height 21
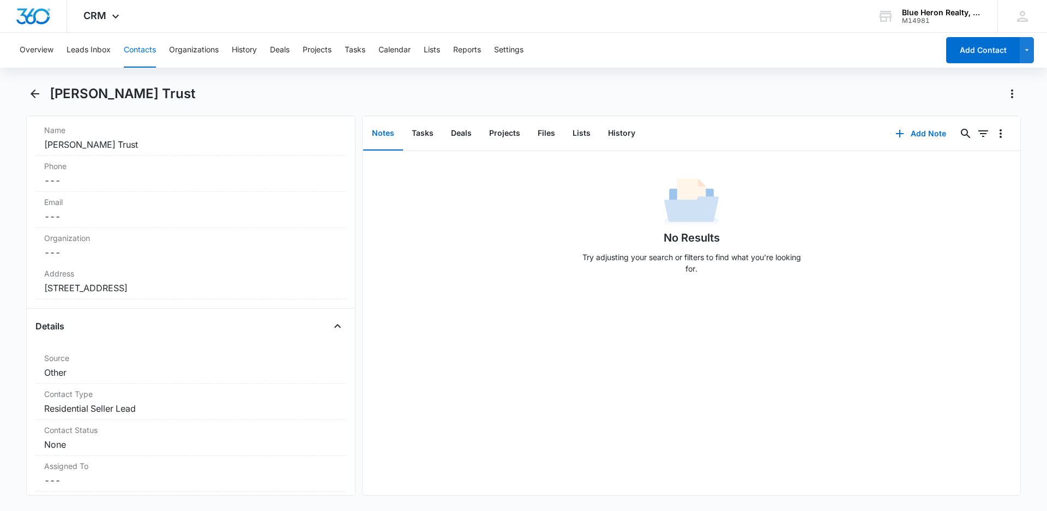
scroll to position [0, 0]
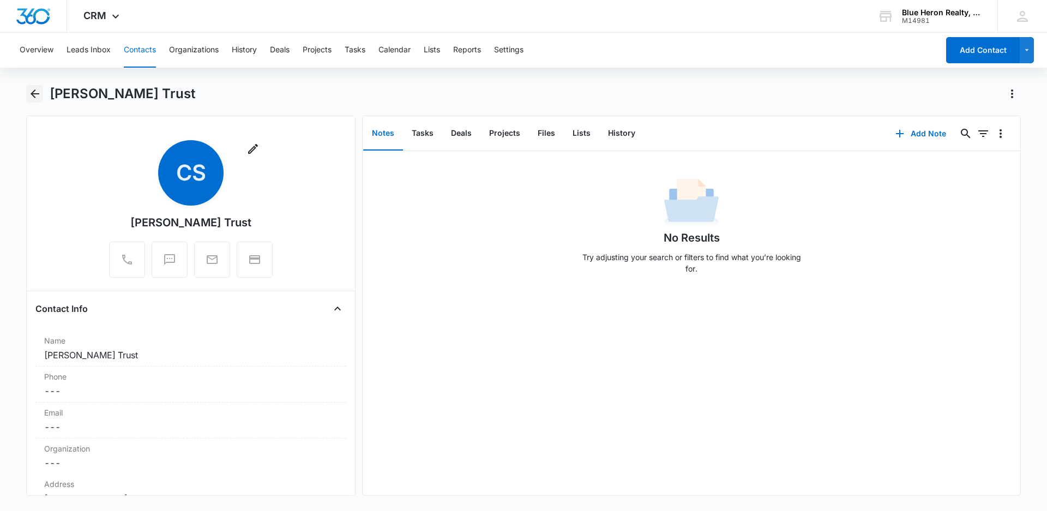
click at [37, 94] on icon "Back" at bounding box center [35, 93] width 9 height 9
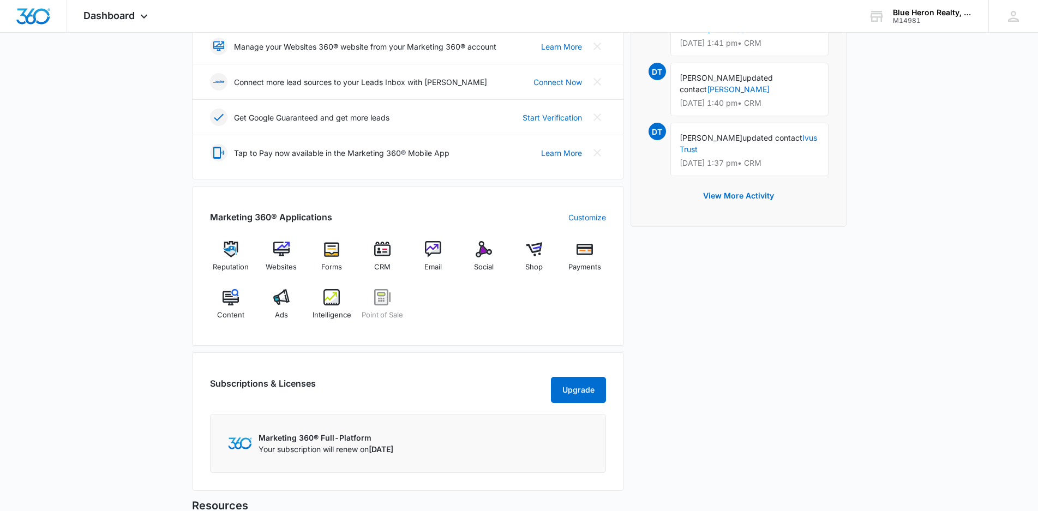
scroll to position [273, 0]
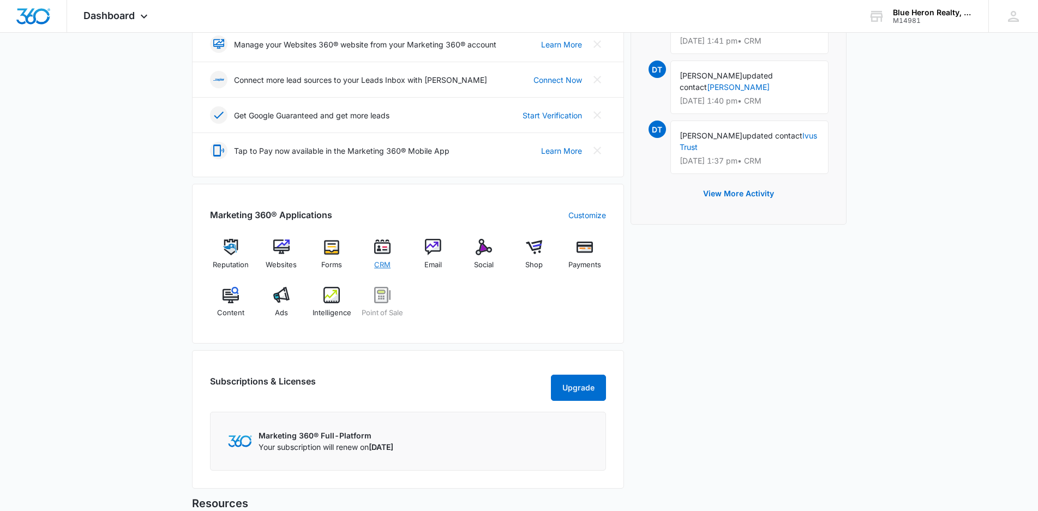
click at [382, 250] on img at bounding box center [382, 247] width 16 height 16
